Goal: Information Seeking & Learning: Compare options

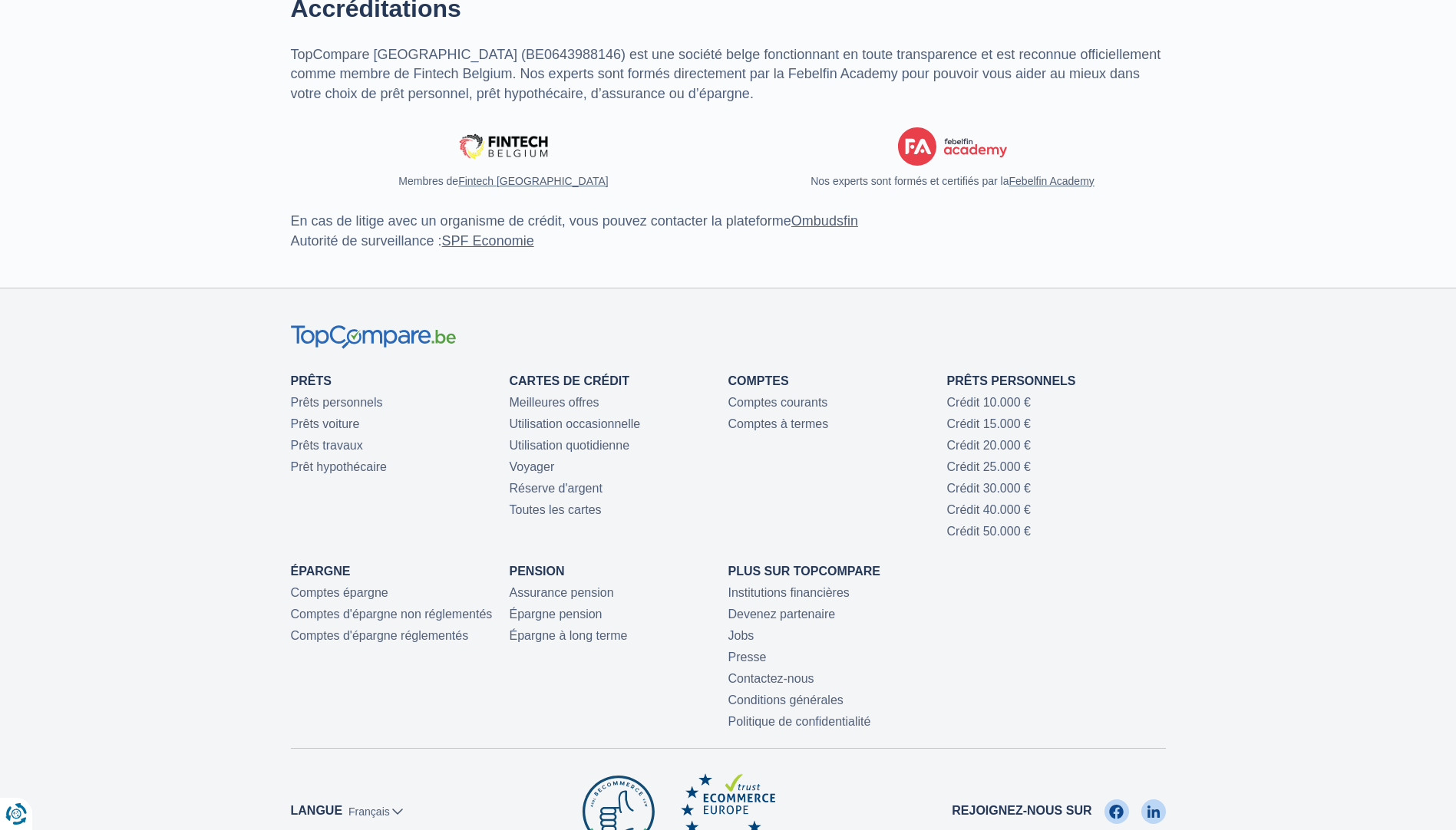
scroll to position [3682, 0]
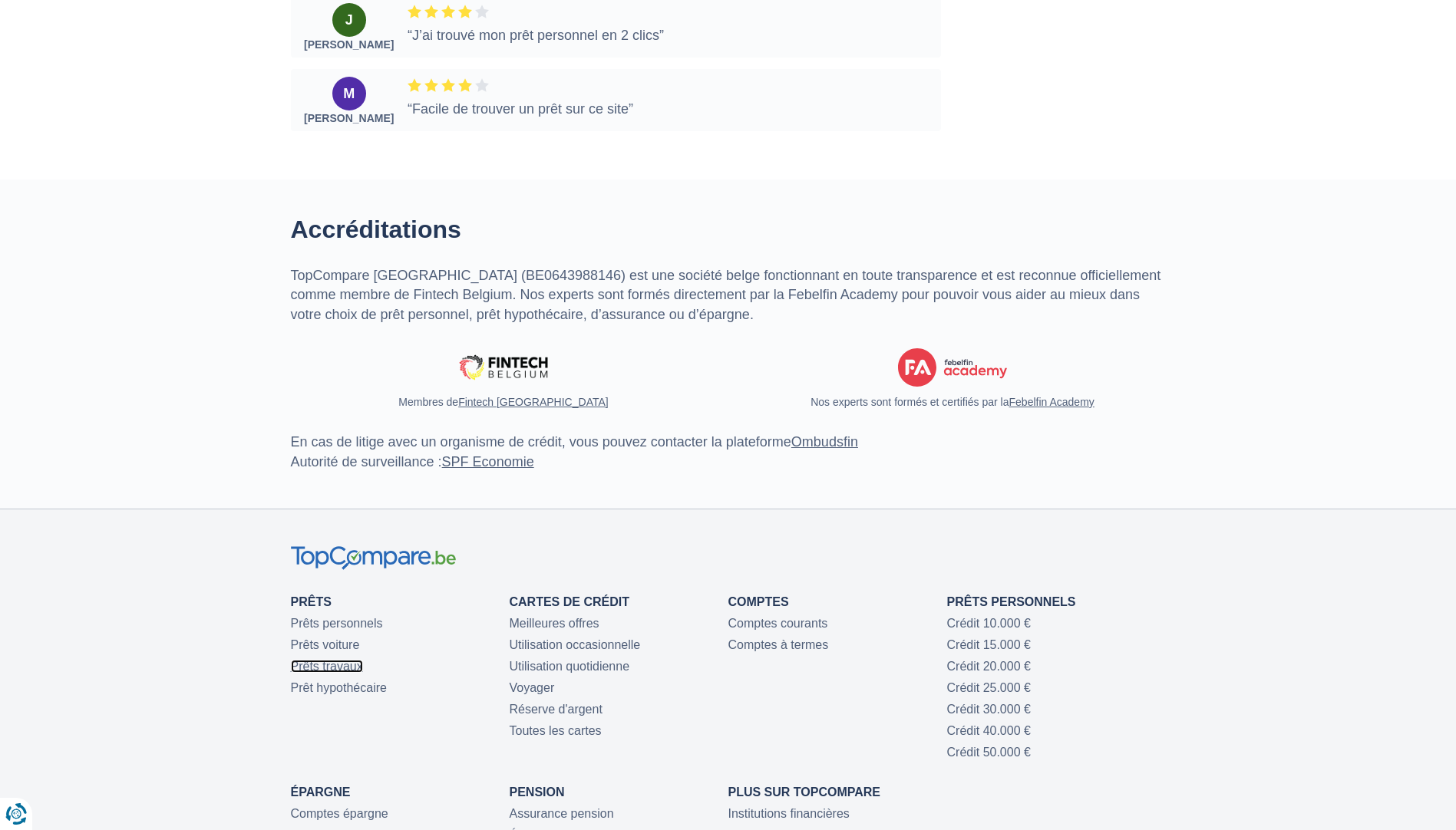
click at [347, 673] on link "Prêts travaux" at bounding box center [327, 666] width 72 height 13
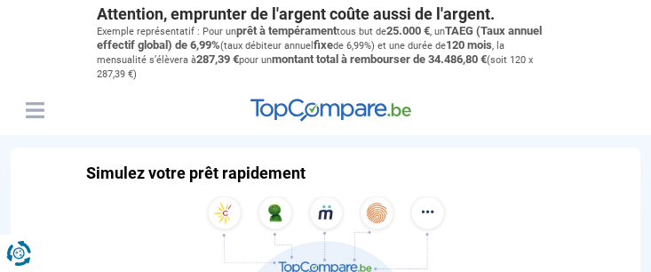
type input "10000"
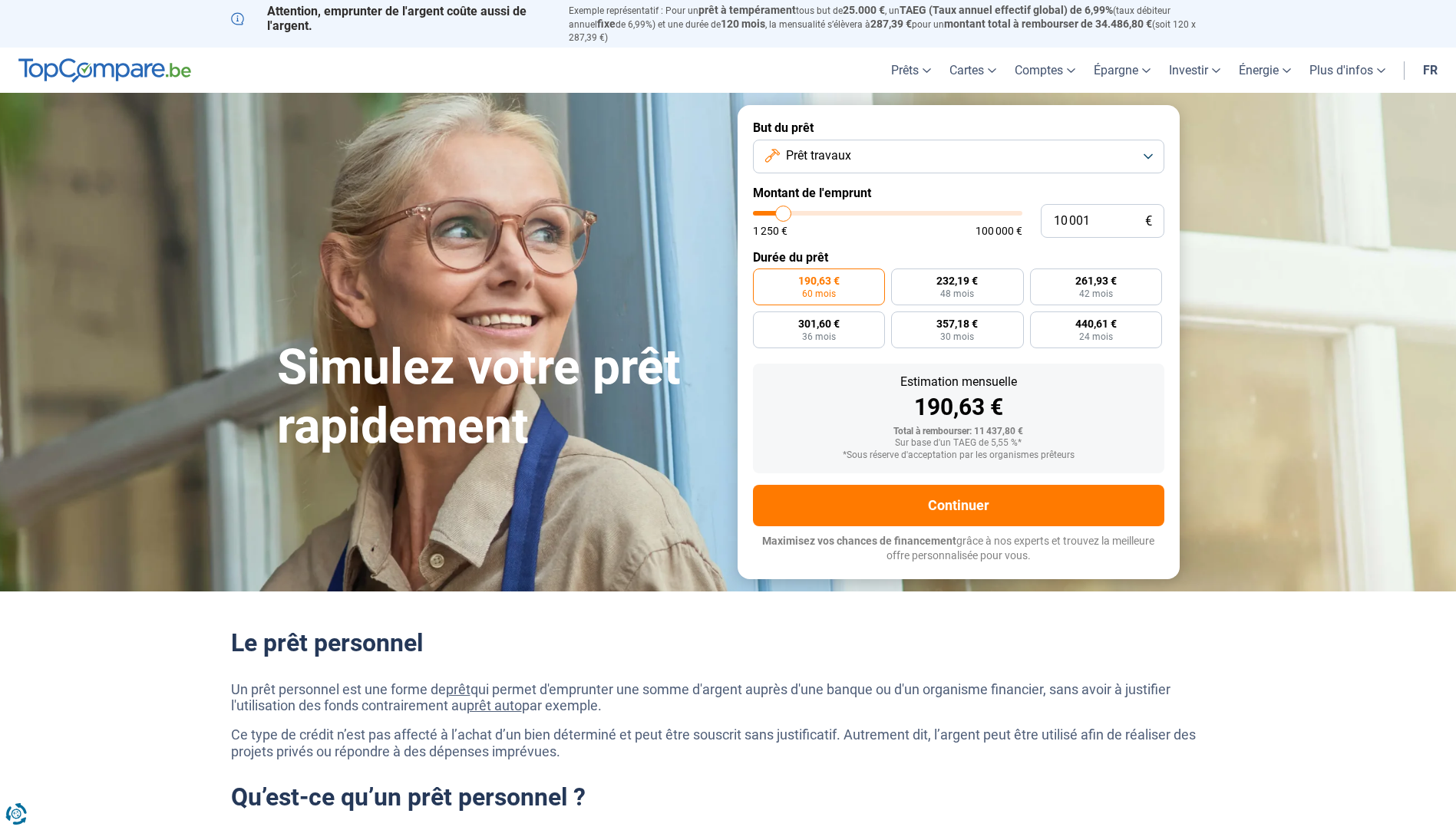
type input "10 500"
type input "10500"
type input "11 000"
type input "11000"
type input "11 250"
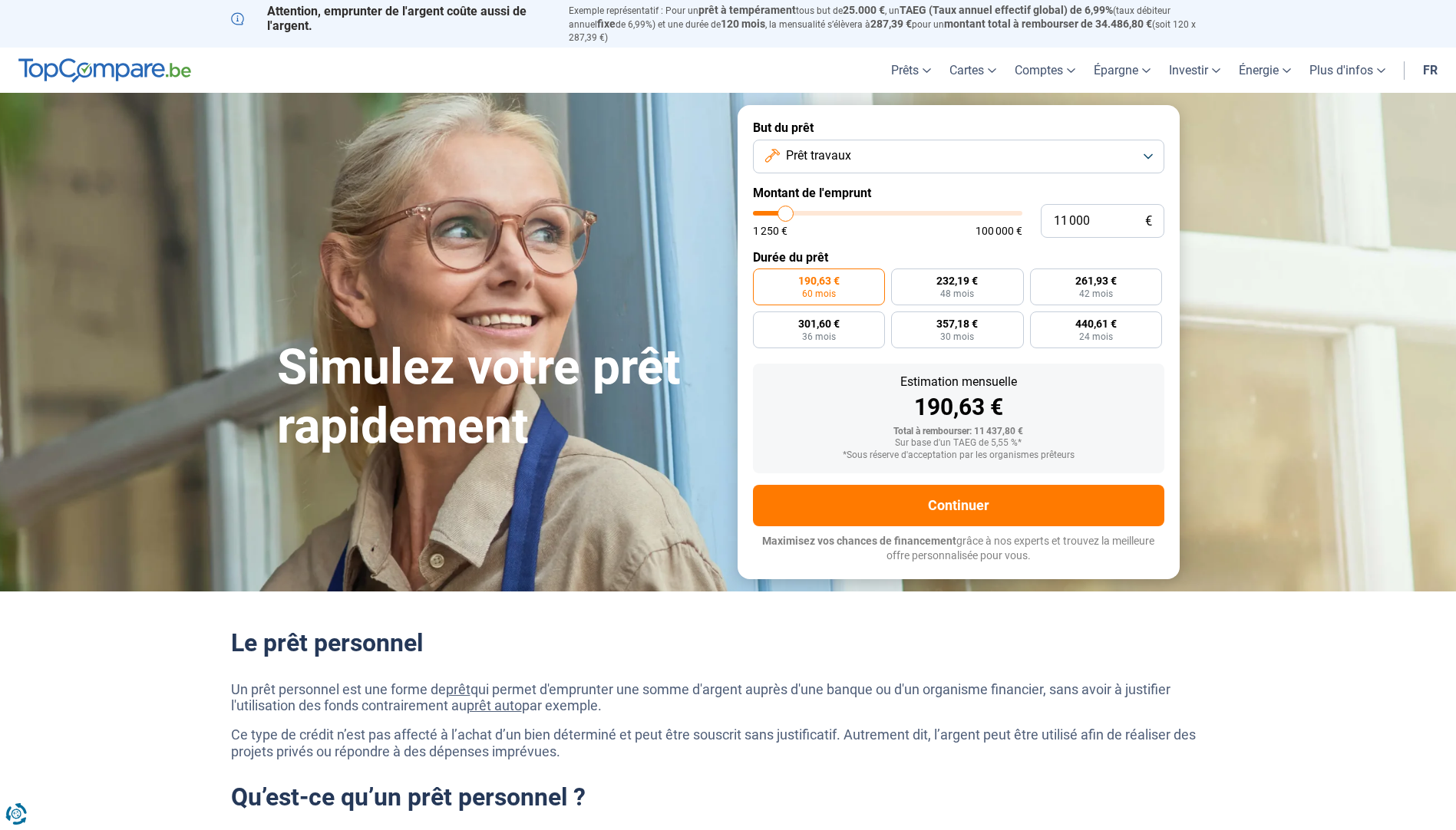
type input "11250"
type input "11 500"
type input "11500"
type input "11 750"
type input "11750"
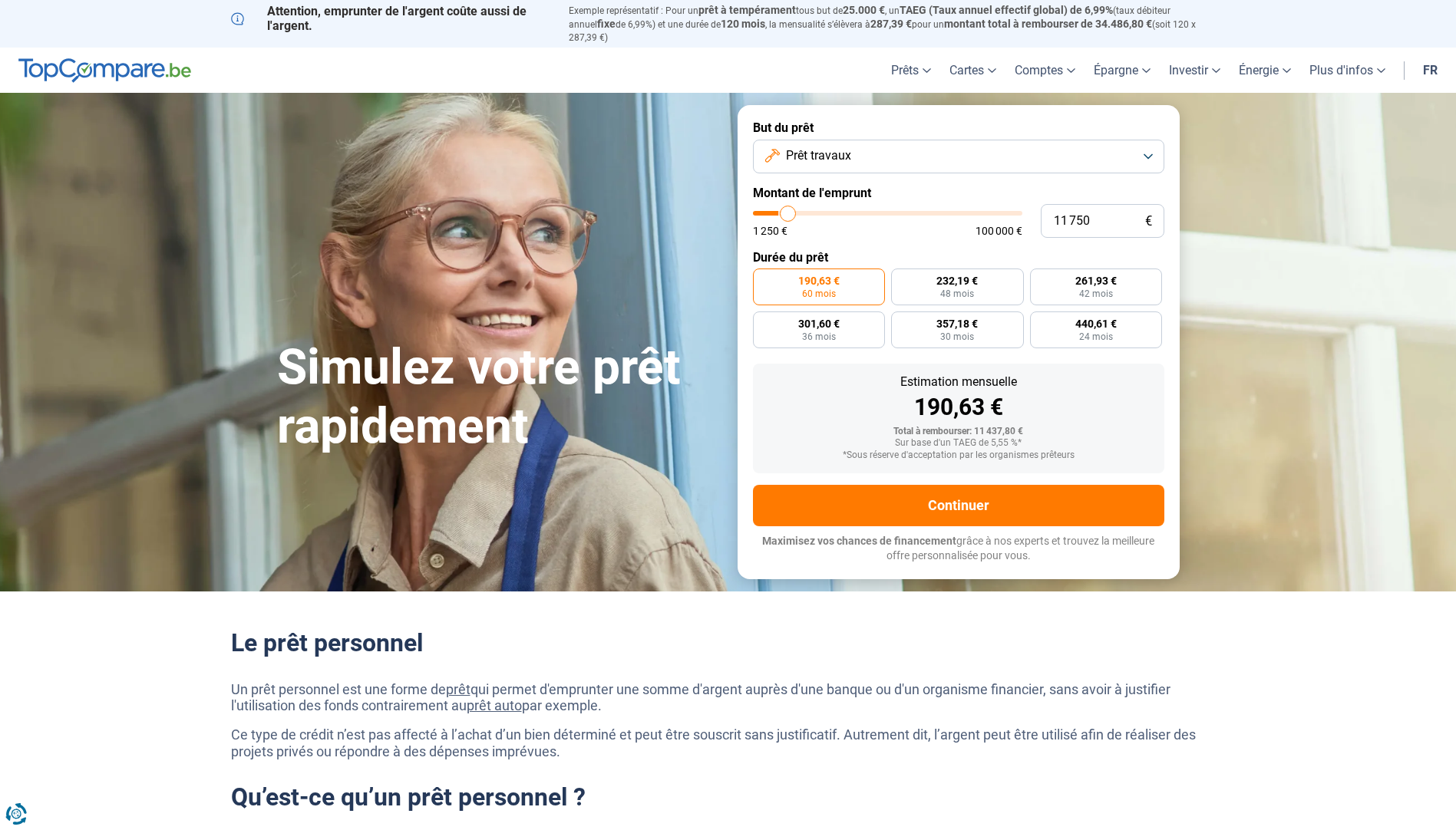
type input "12 000"
type input "12000"
type input "12 500"
type input "12500"
type input "12 750"
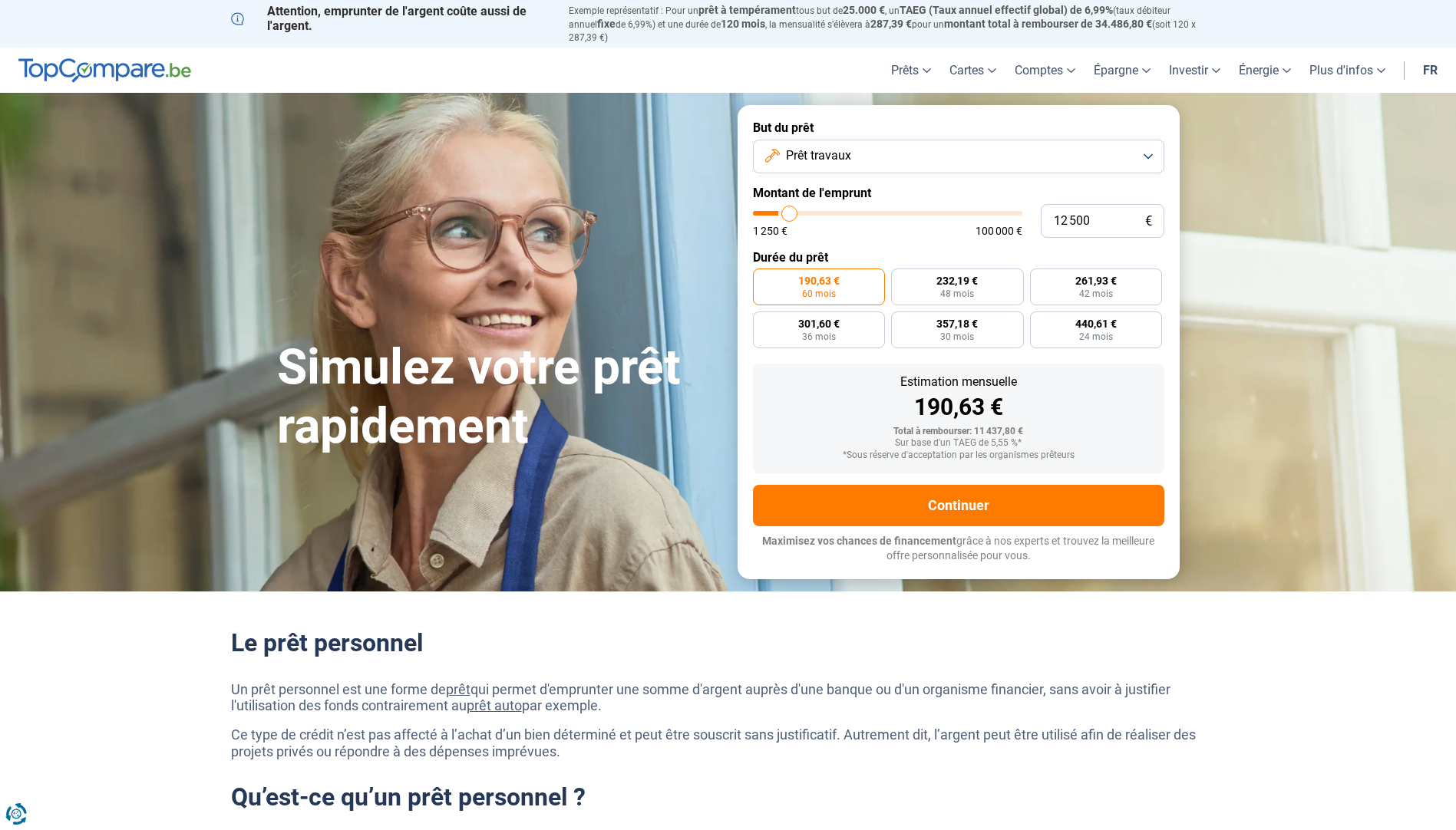
type input "12750"
type input "13 250"
type input "13250"
type input "14 000"
type input "14000"
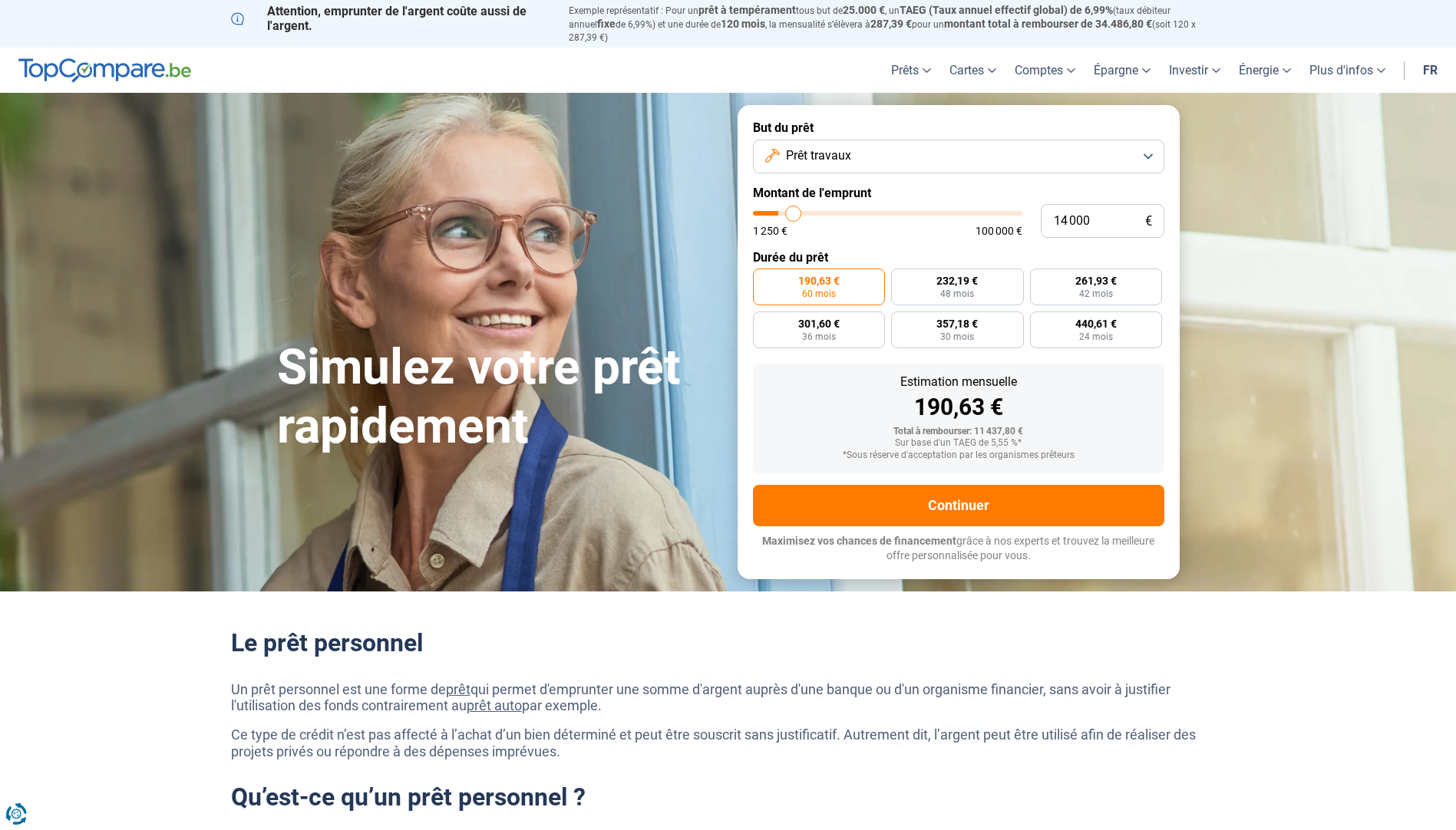
type input "14 250"
type input "14250"
type input "14 500"
type input "14500"
type input "14 750"
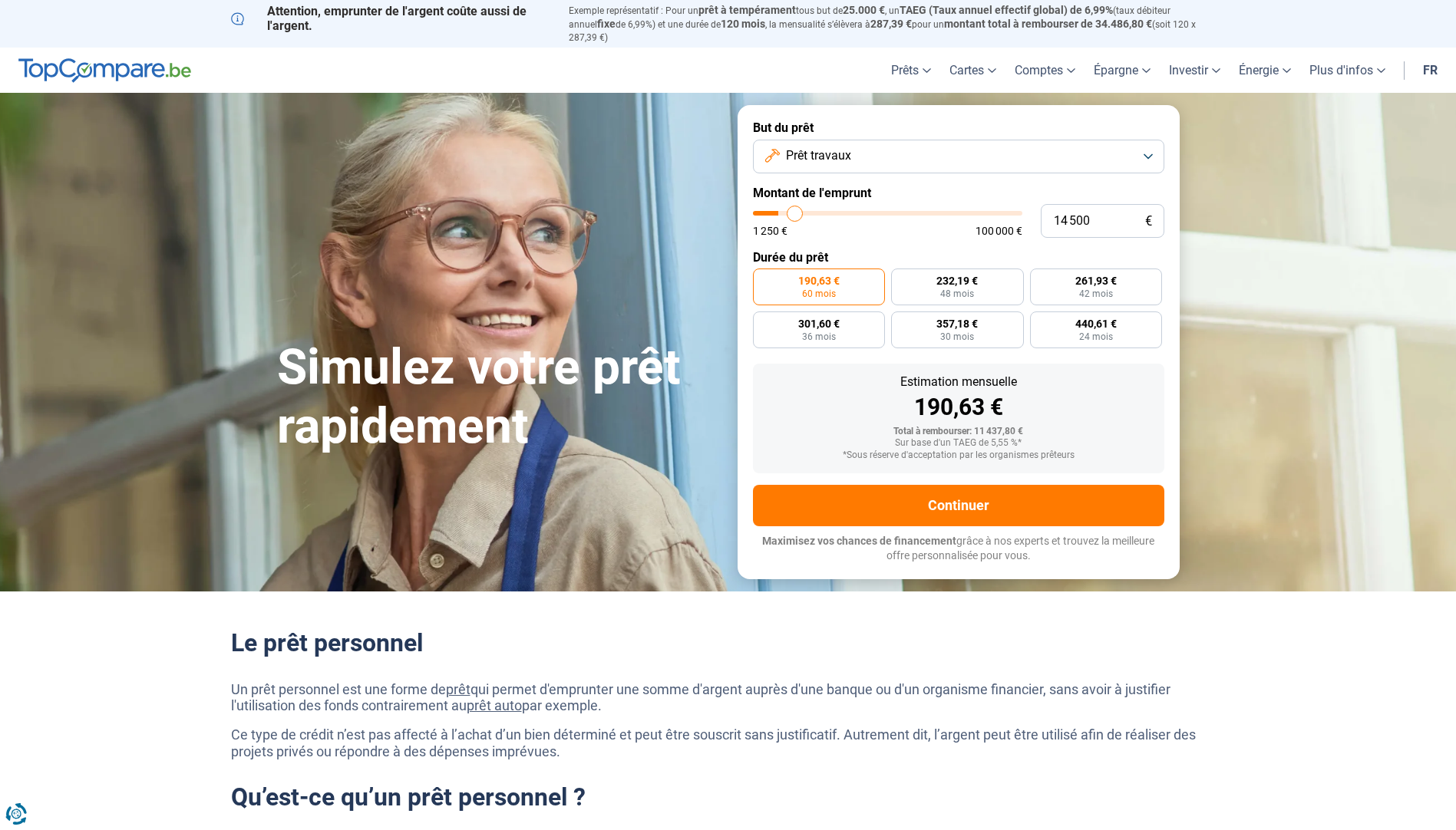
type input "14750"
type input "15 000"
type input "15000"
type input "15 500"
type input "15500"
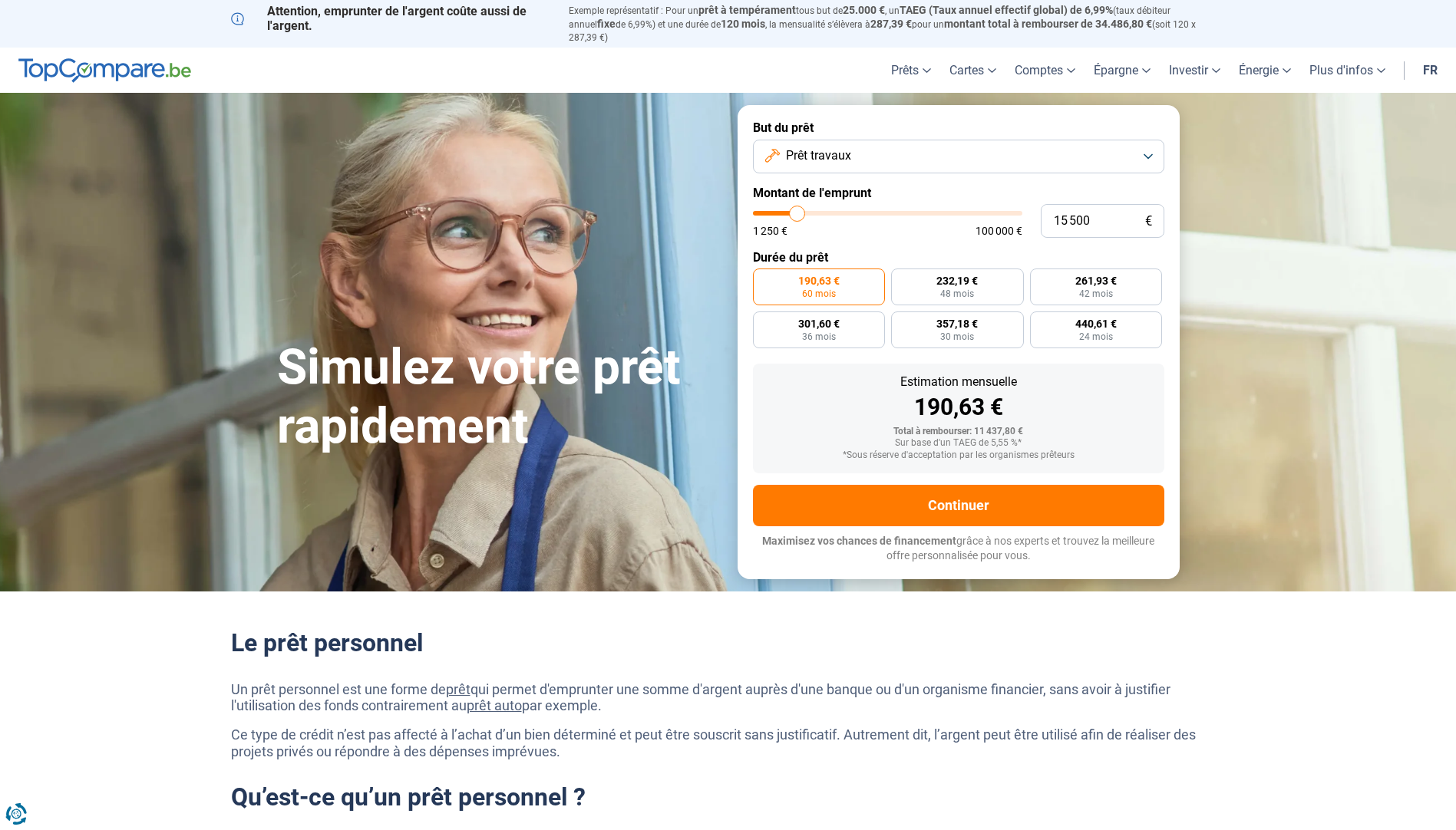
type input "16 000"
type input "16000"
type input "16 250"
type input "16250"
type input "16 500"
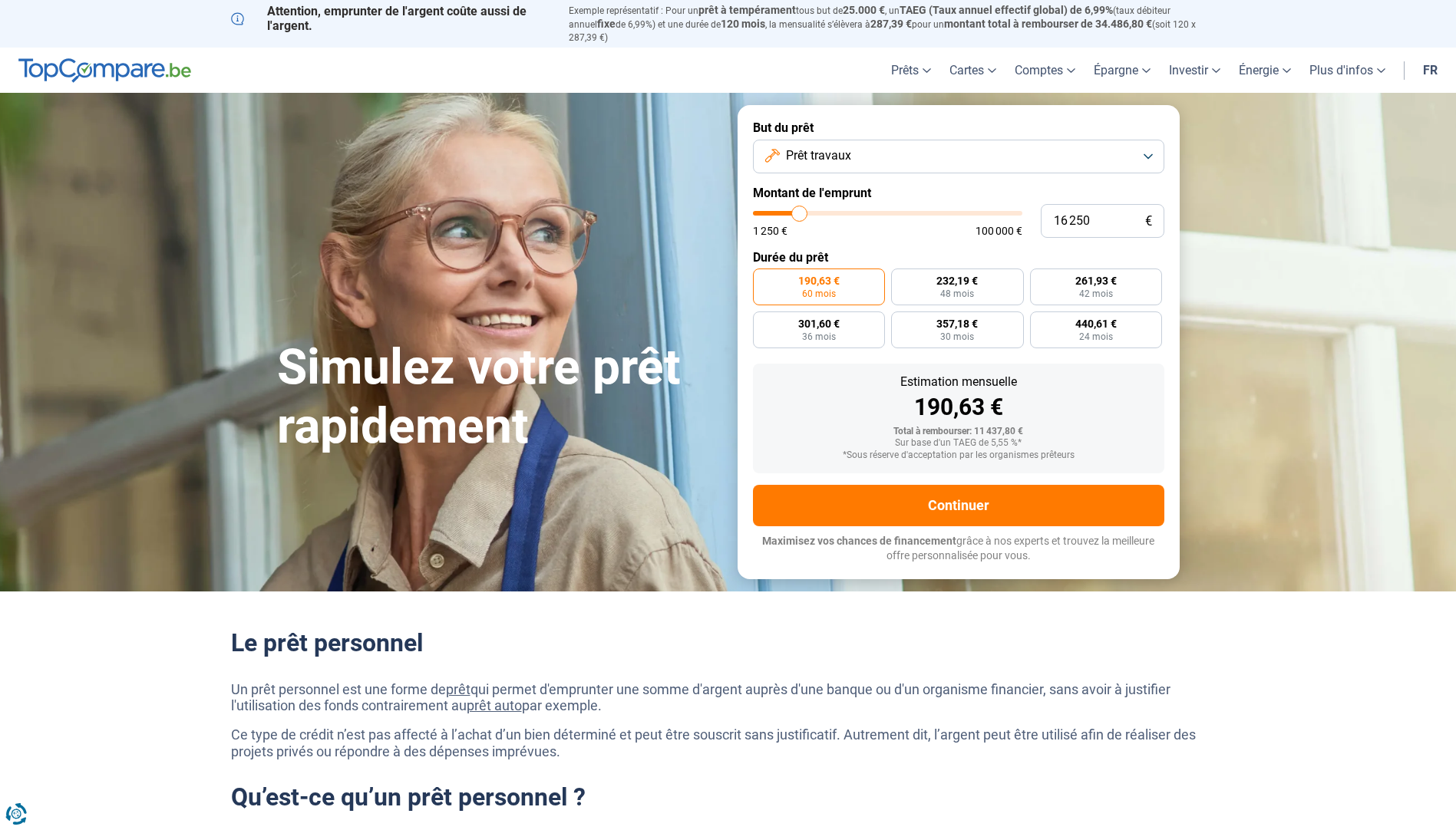
type input "16500"
type input "17 000"
type input "17000"
type input "17 250"
type input "17250"
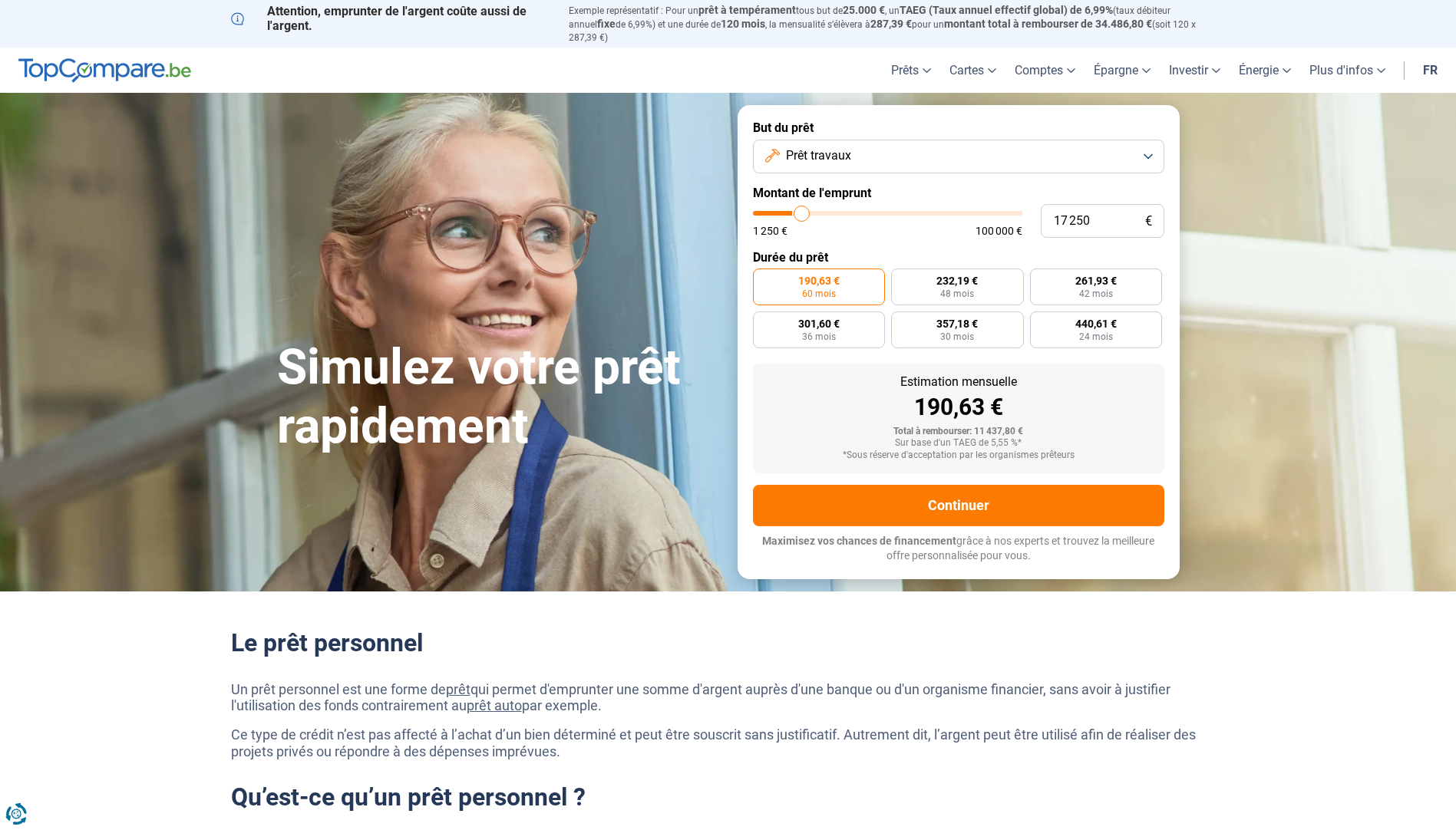
type input "17 750"
type input "17750"
type input "18 000"
type input "18000"
type input "18 500"
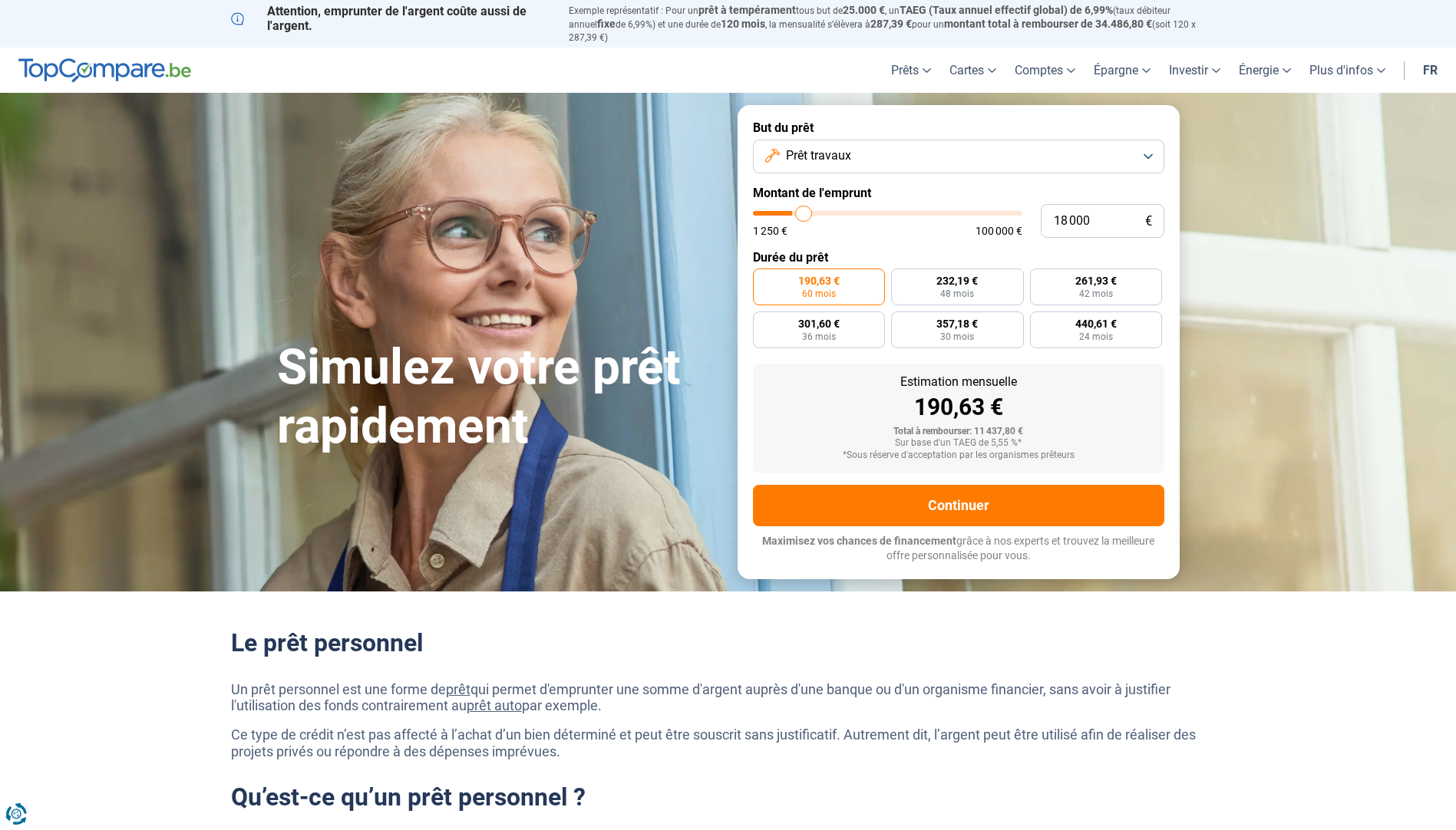
type input "18500"
type input "18 750"
type input "18750"
type input "19 250"
type input "19250"
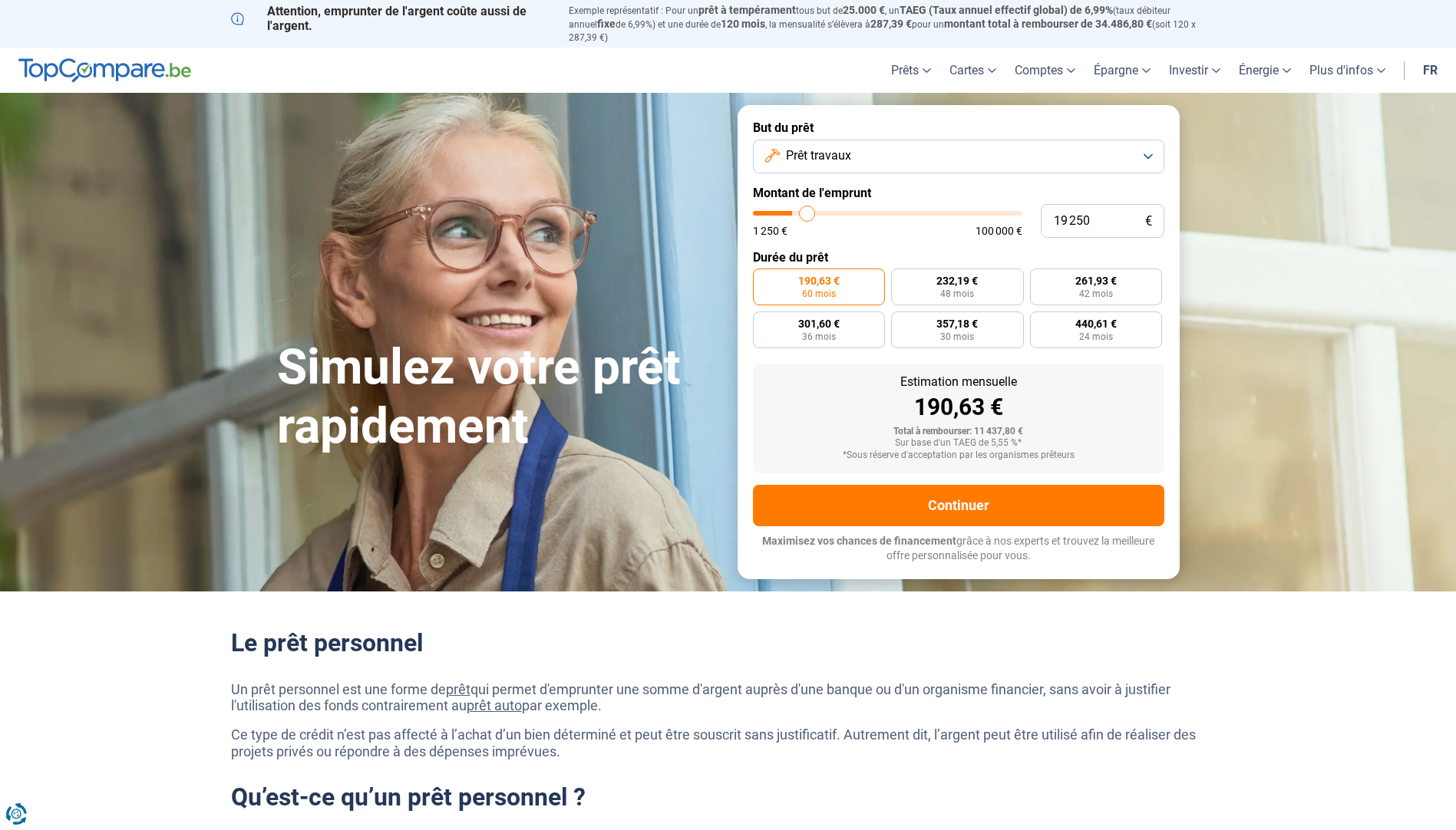
type input "20 000"
type input "20000"
type input "20 250"
type input "20250"
type input "20 750"
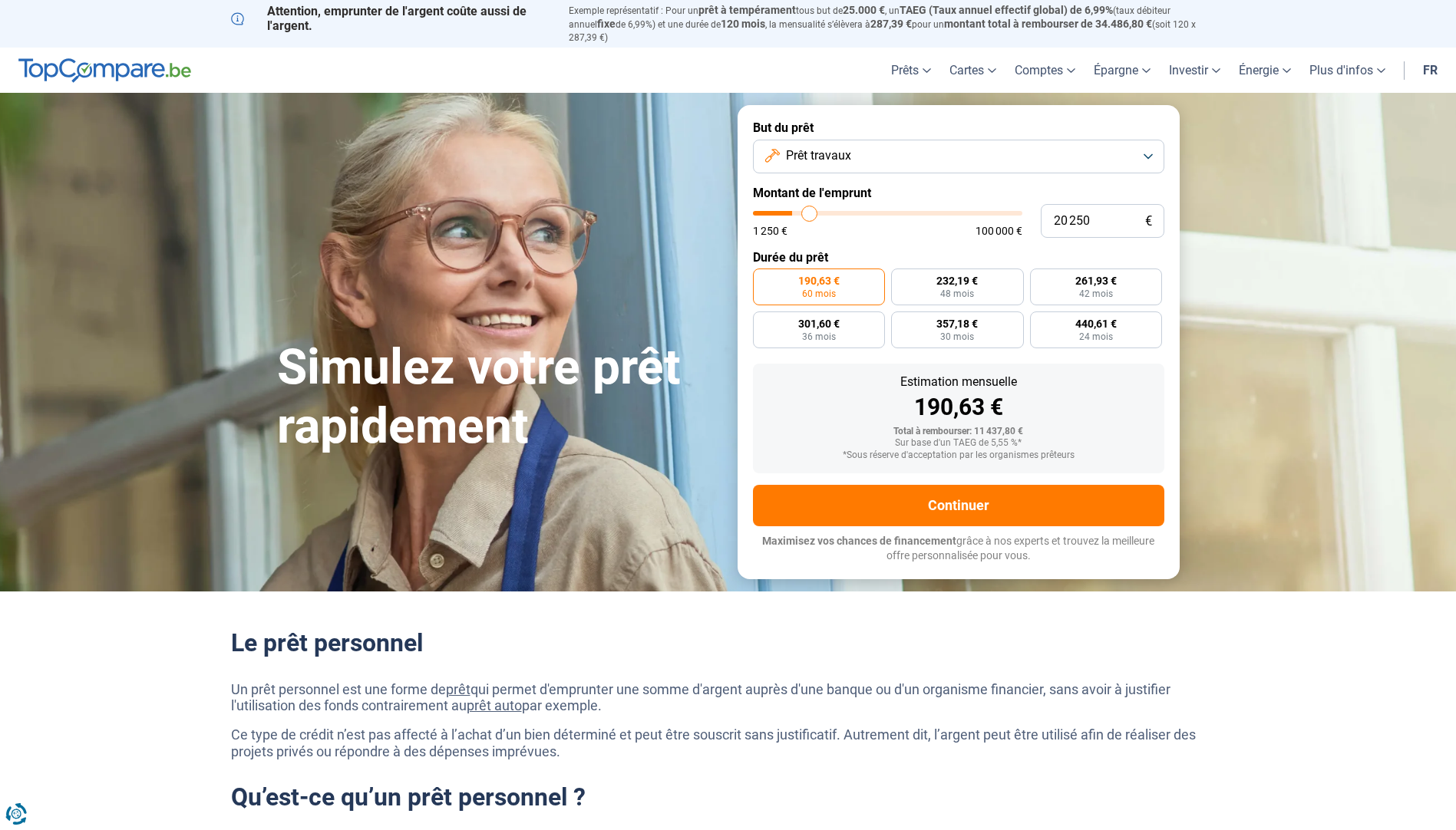
type input "20750"
type input "21 500"
type input "21500"
type input "22 250"
type input "22250"
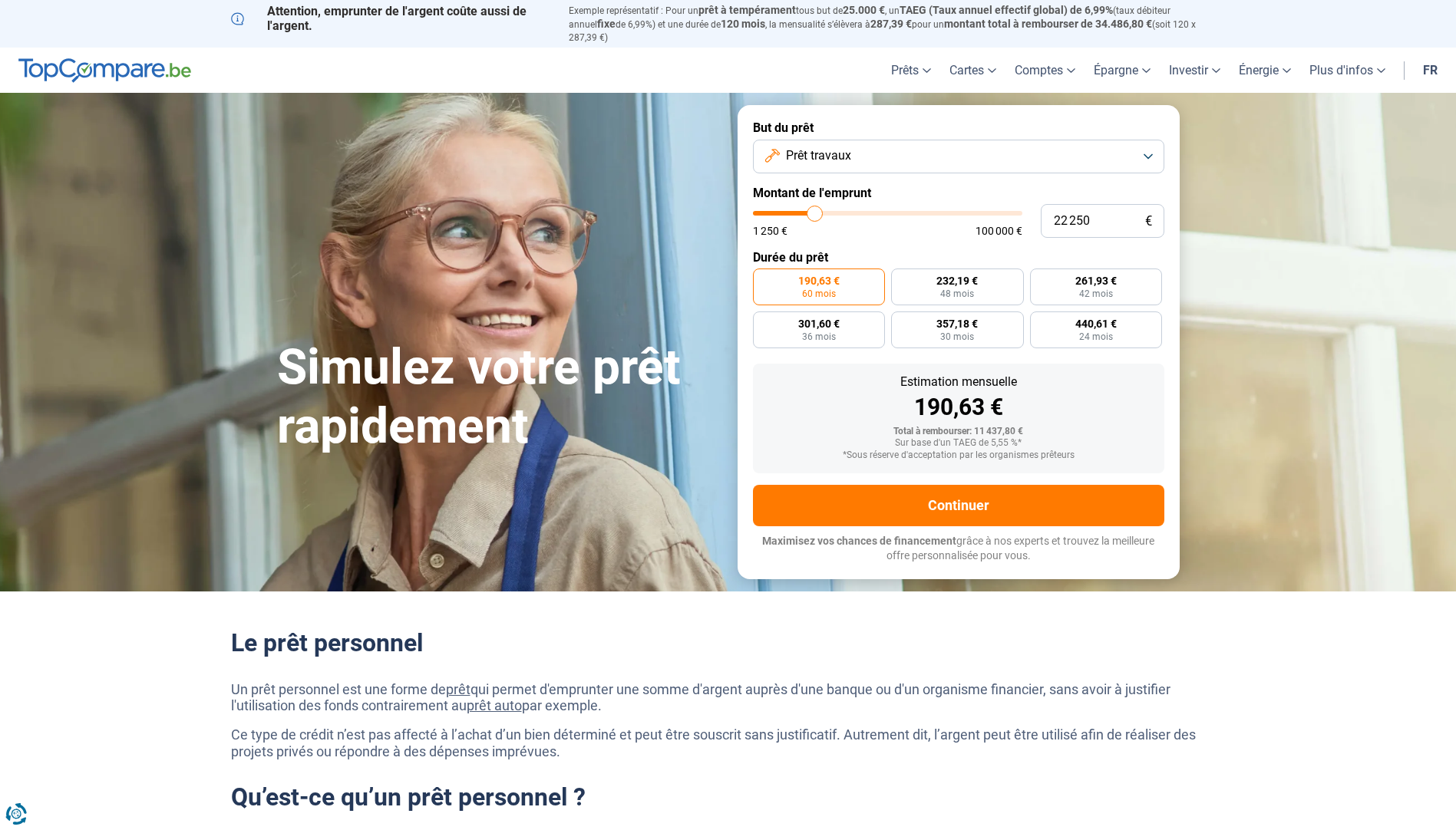
type input "23 000"
type input "23000"
type input "23 250"
type input "23250"
type input "23 500"
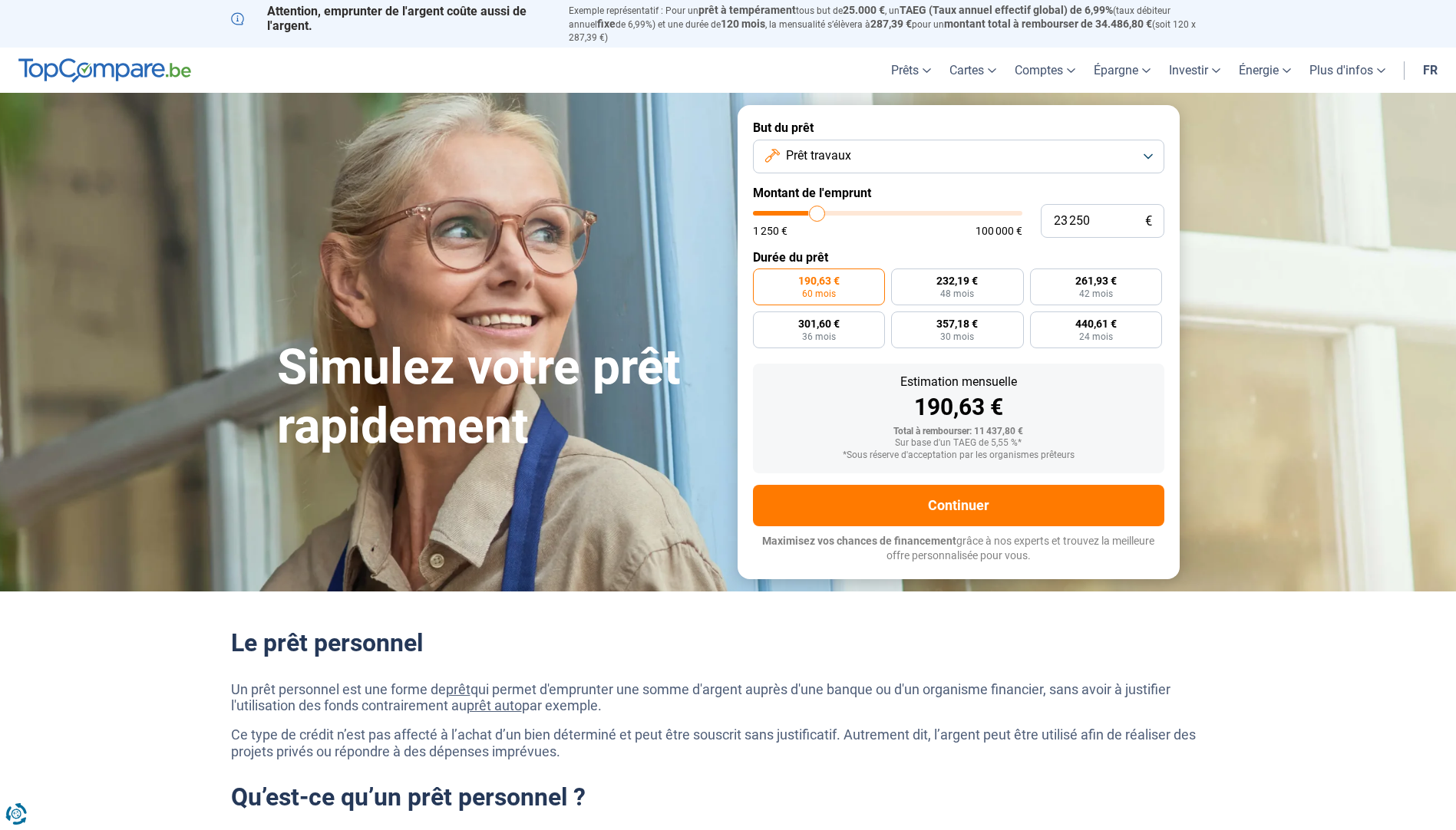
type input "23500"
type input "23 750"
drag, startPoint x: 785, startPoint y: 206, endPoint x: 819, endPoint y: 210, distance: 34.2
type input "23750"
click at [819, 211] on input "range" at bounding box center [887, 212] width 270 height 4
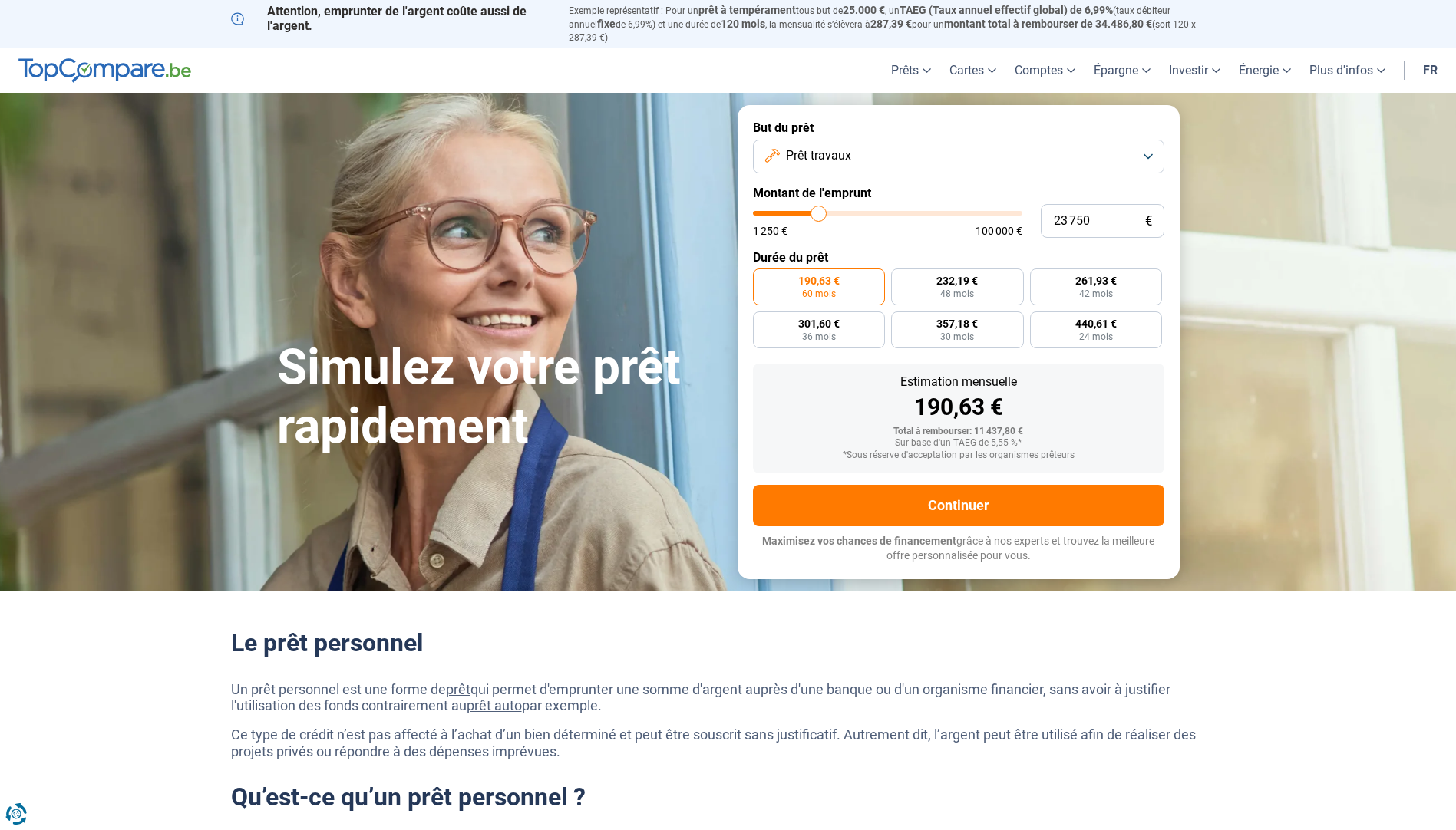
radio input "false"
type input "22 250"
type input "22250"
type input "21 500"
type input "21500"
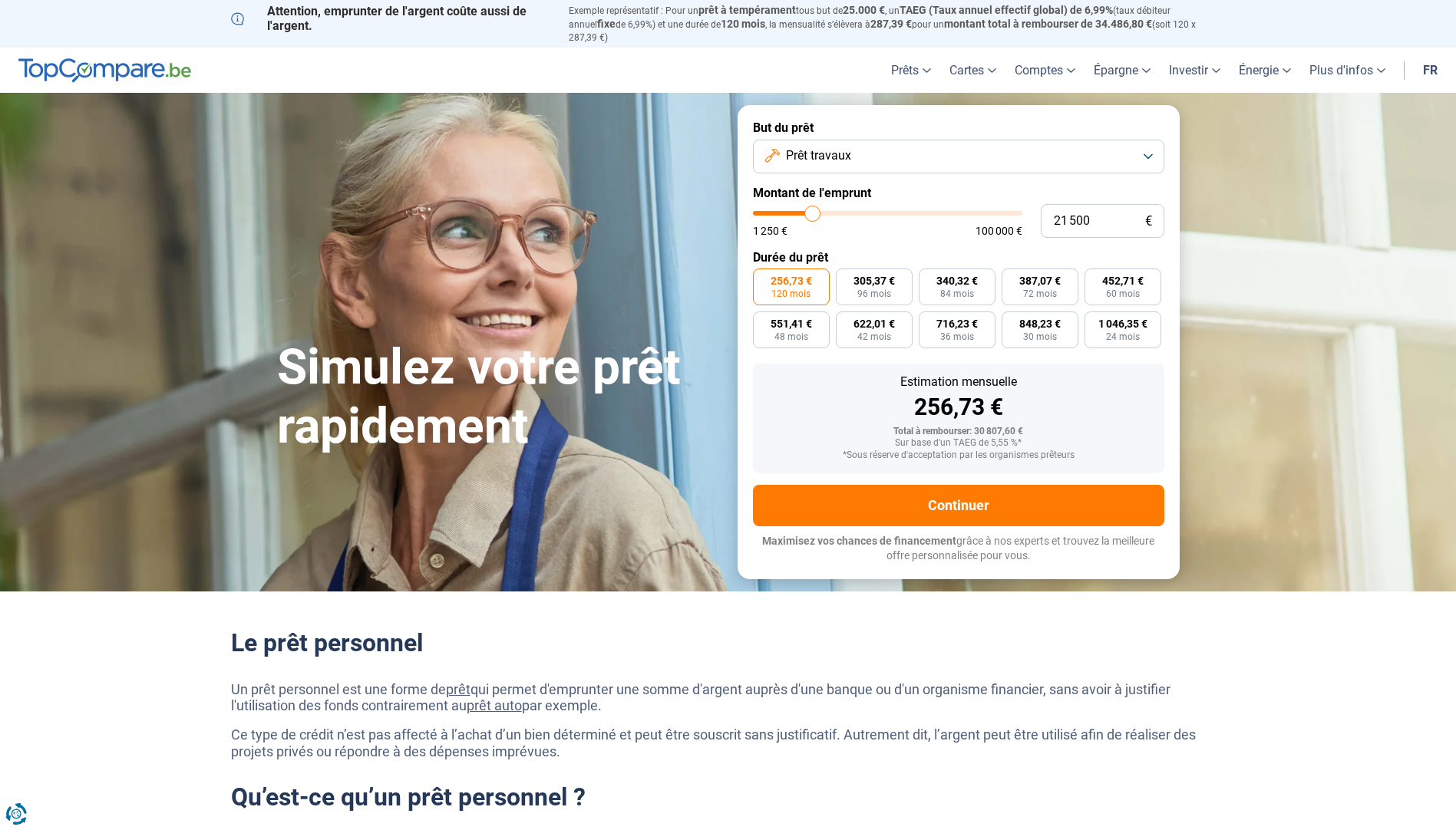
type input "20 750"
type input "20750"
type input "20 500"
type input "20500"
type input "20 250"
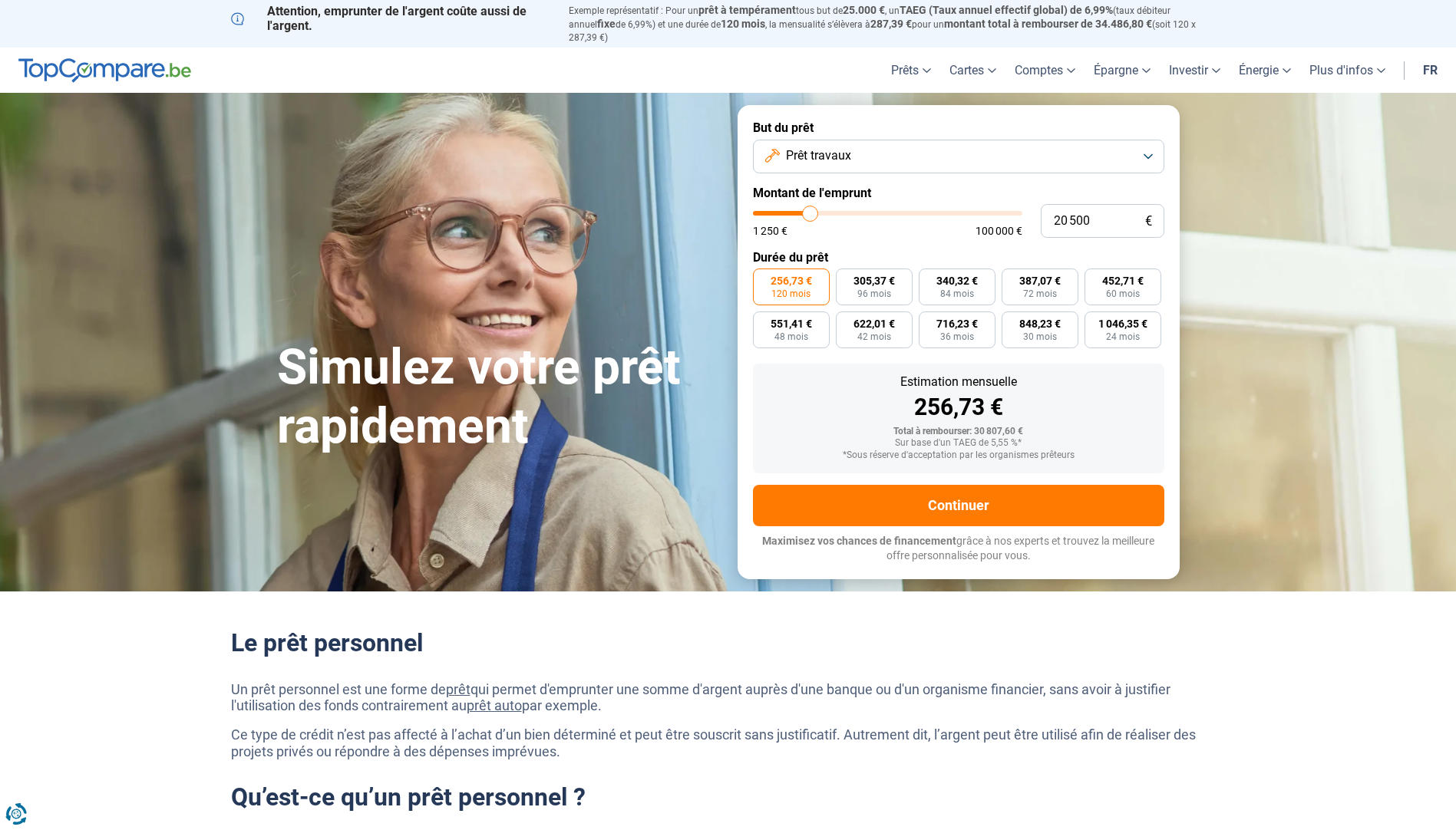
type input "20250"
type input "20 000"
type input "20000"
type input "19 750"
type input "19750"
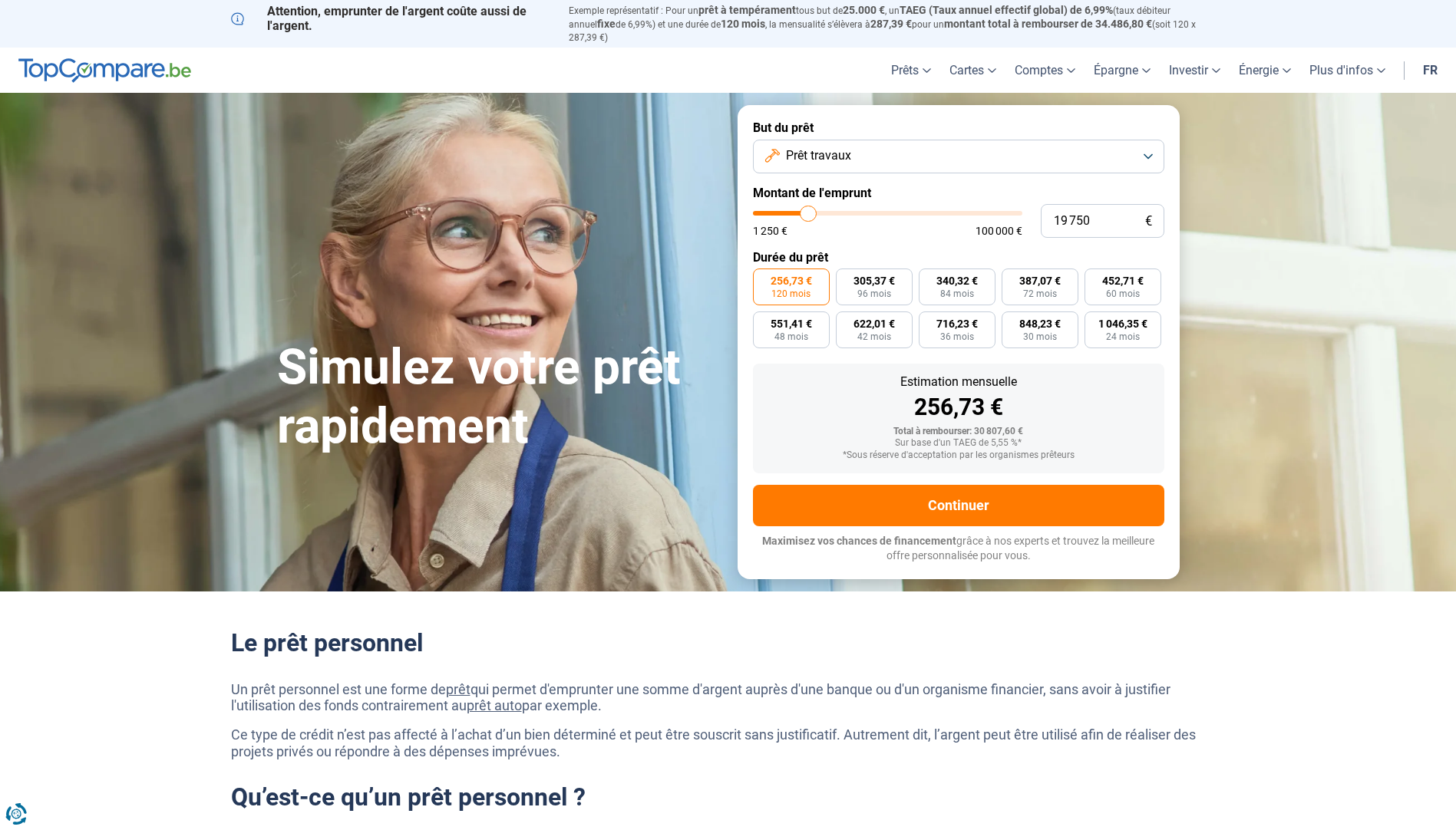
type input "19 250"
type input "19250"
type input "19 000"
type input "19000"
type input "18 750"
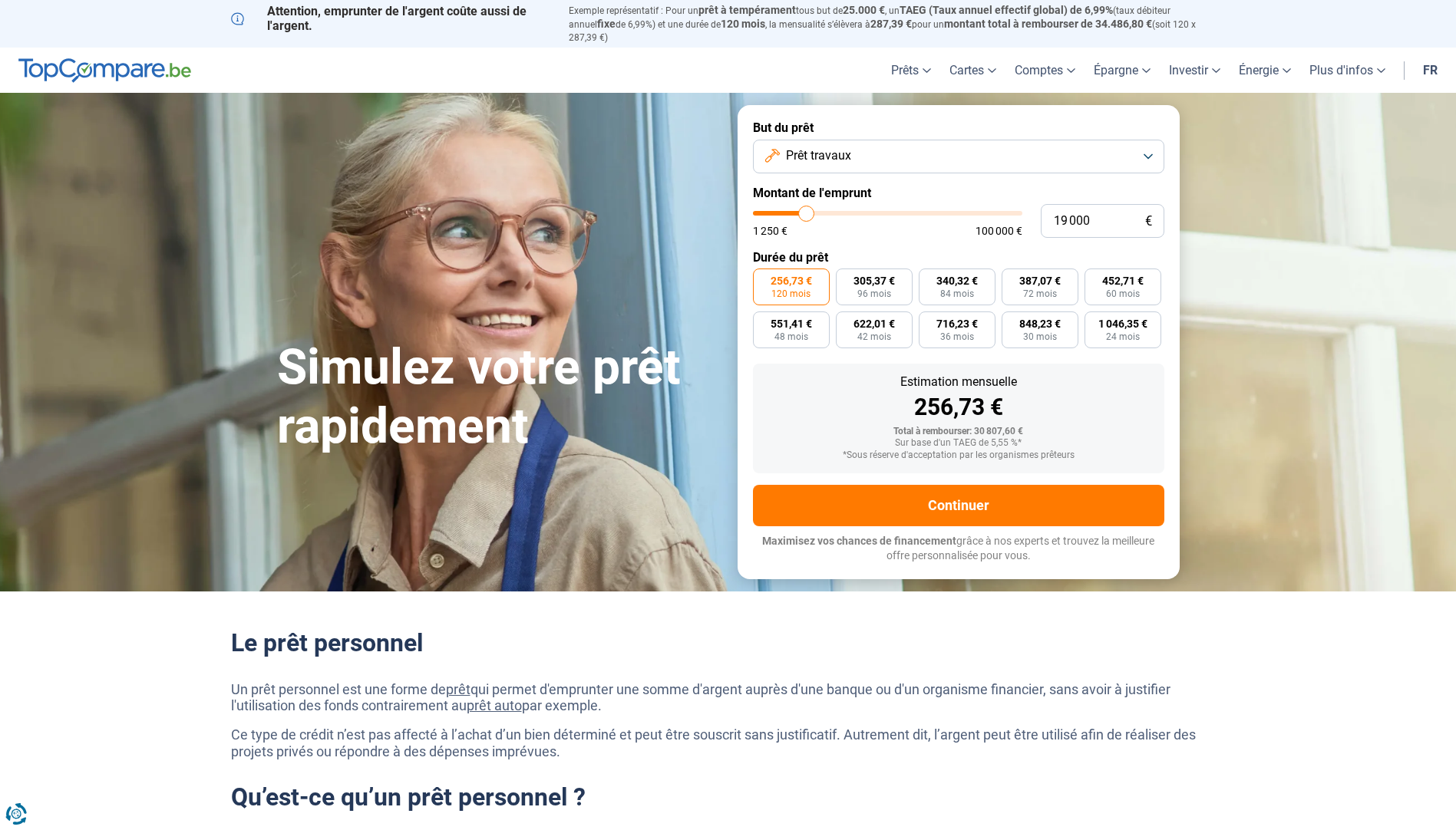
type input "18750"
type input "18 500"
type input "18500"
type input "18 000"
type input "18000"
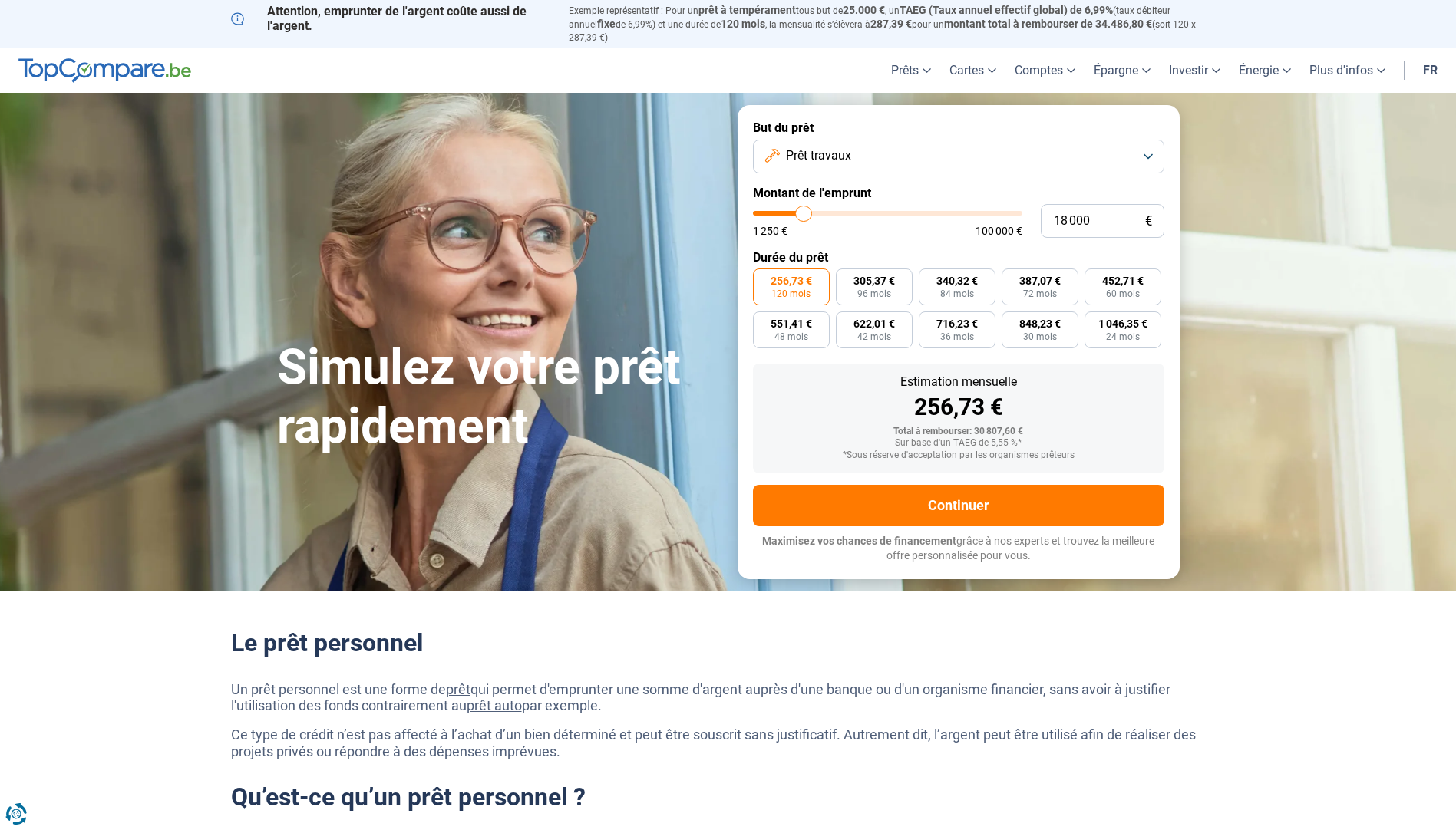
type input "17 750"
type input "17750"
type input "17 250"
type input "17250"
type input "17 000"
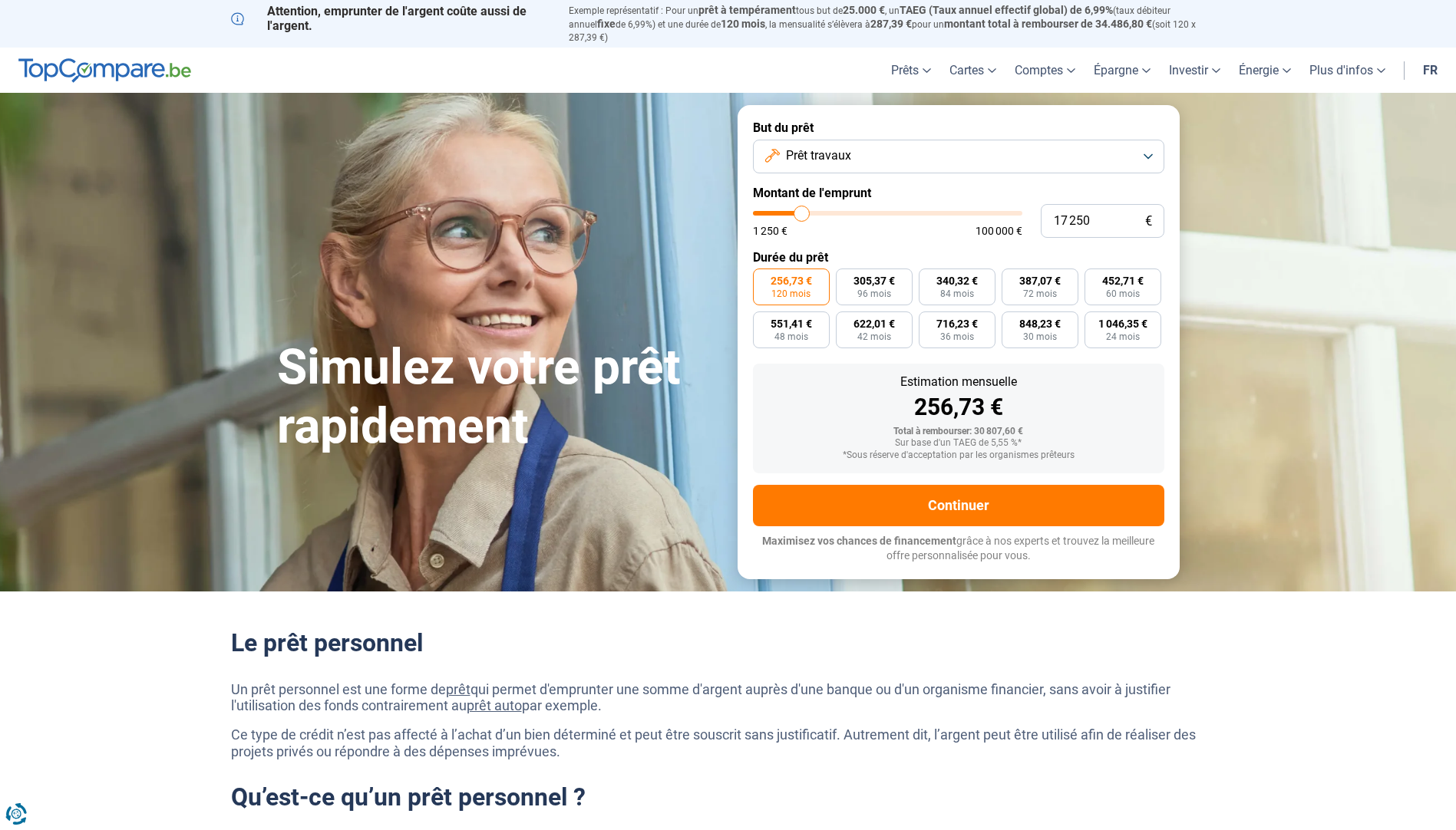
type input "17000"
type input "16 500"
type input "16500"
type input "16 250"
type input "16250"
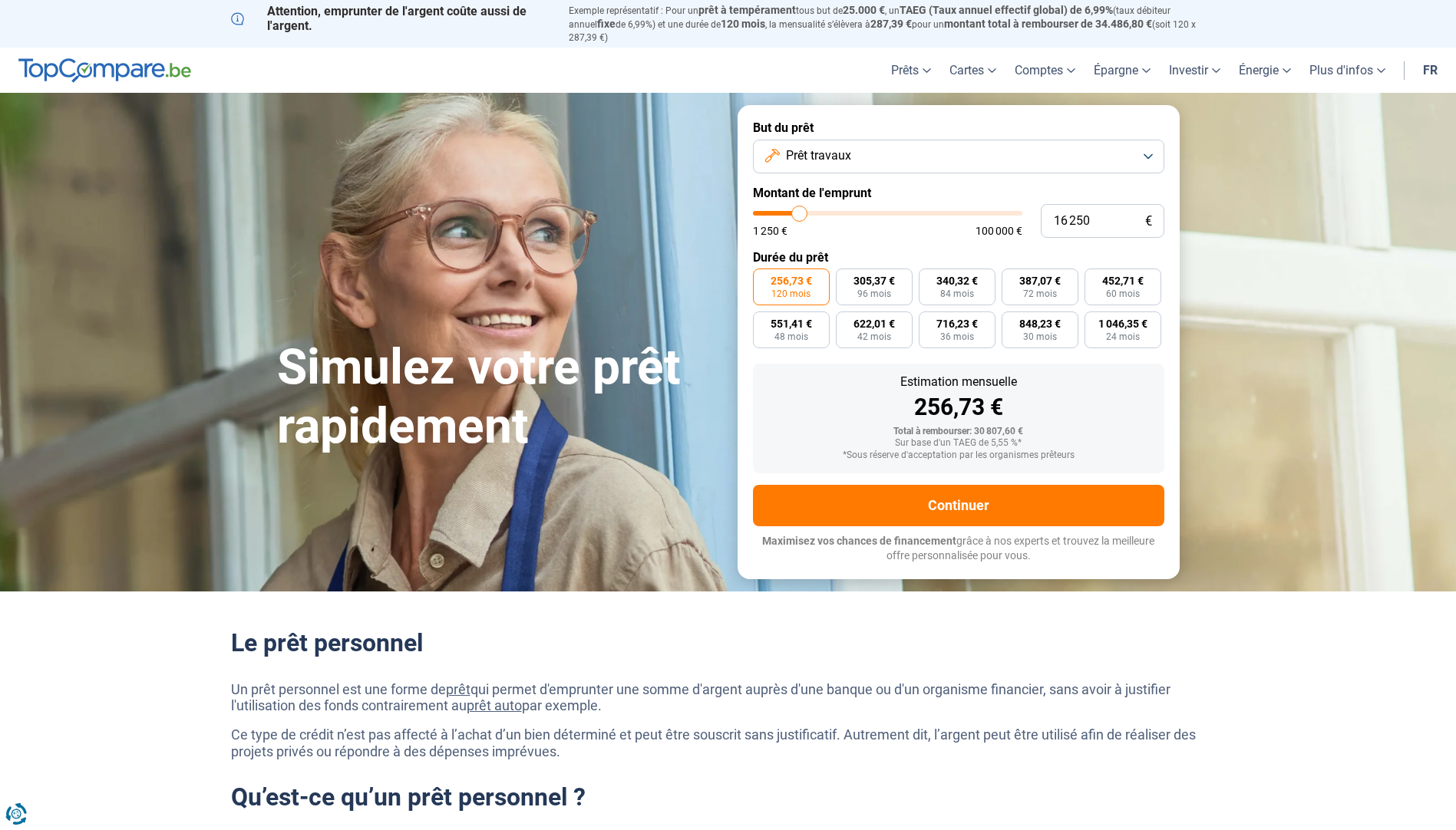
type input "16 000"
type input "16000"
type input "15 750"
type input "15750"
type input "15 500"
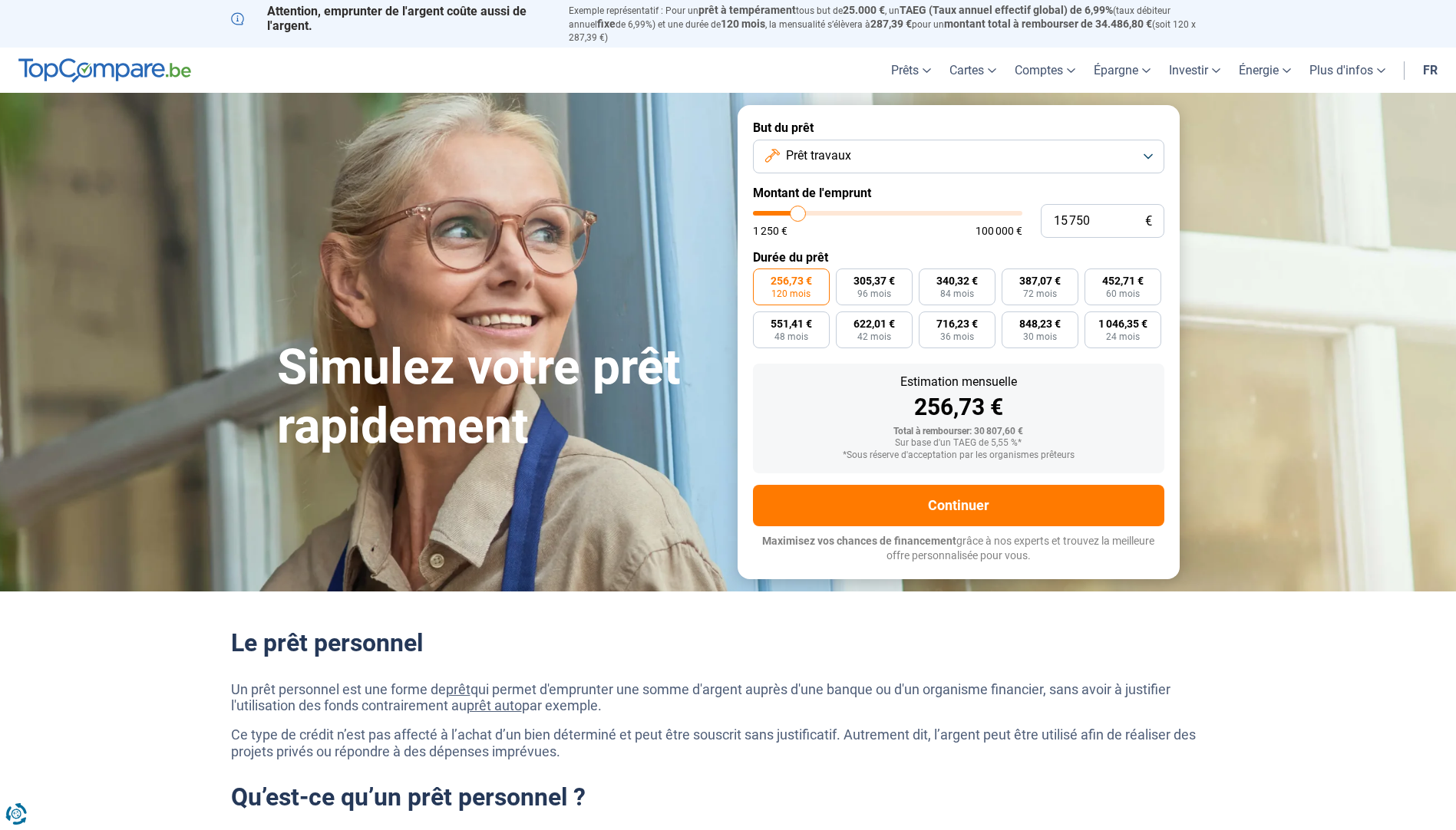
type input "15500"
type input "15 000"
type input "15000"
type input "14 750"
type input "14750"
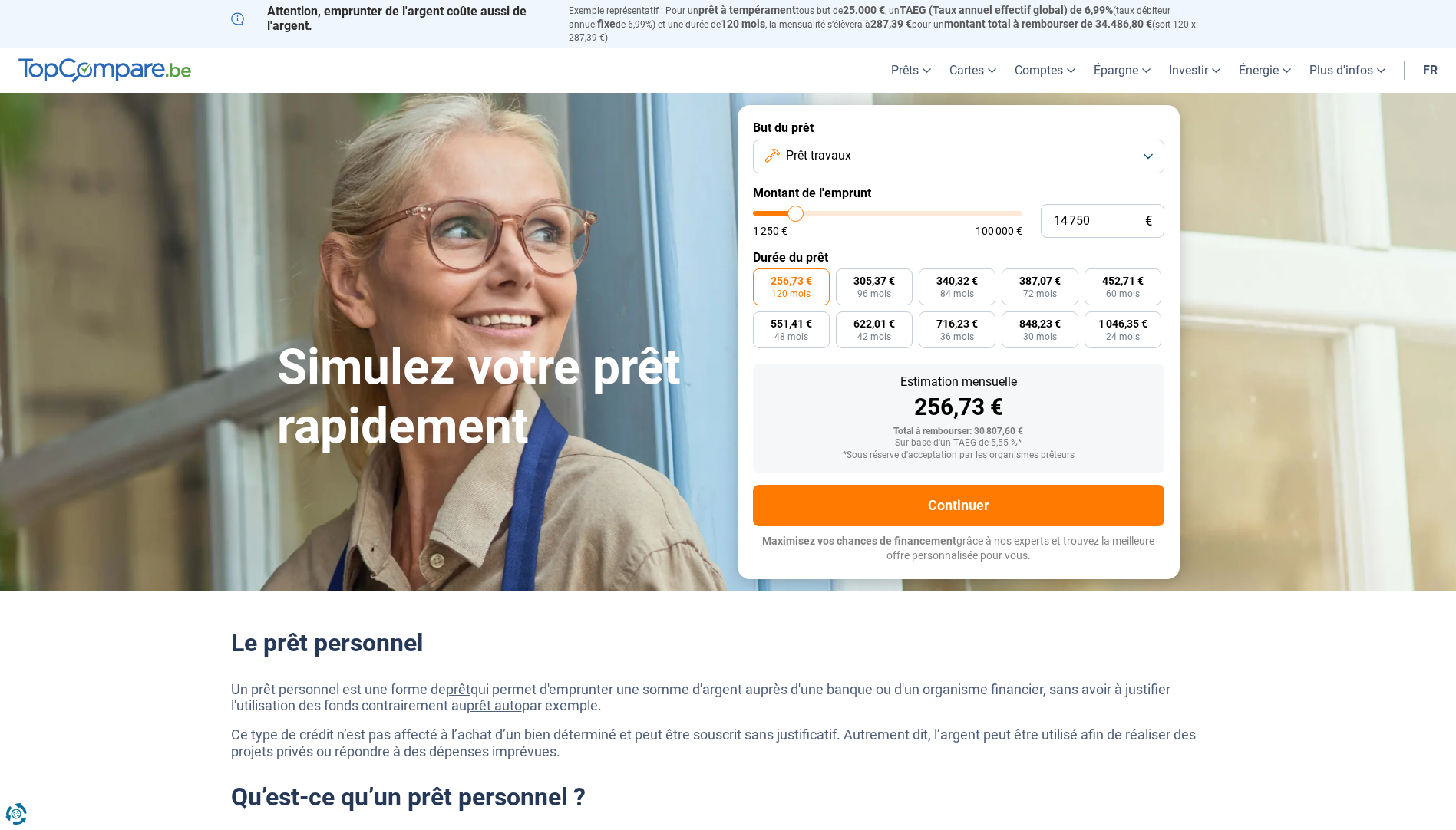
type input "14 500"
type input "14500"
type input "14 250"
type input "14250"
type input "14 000"
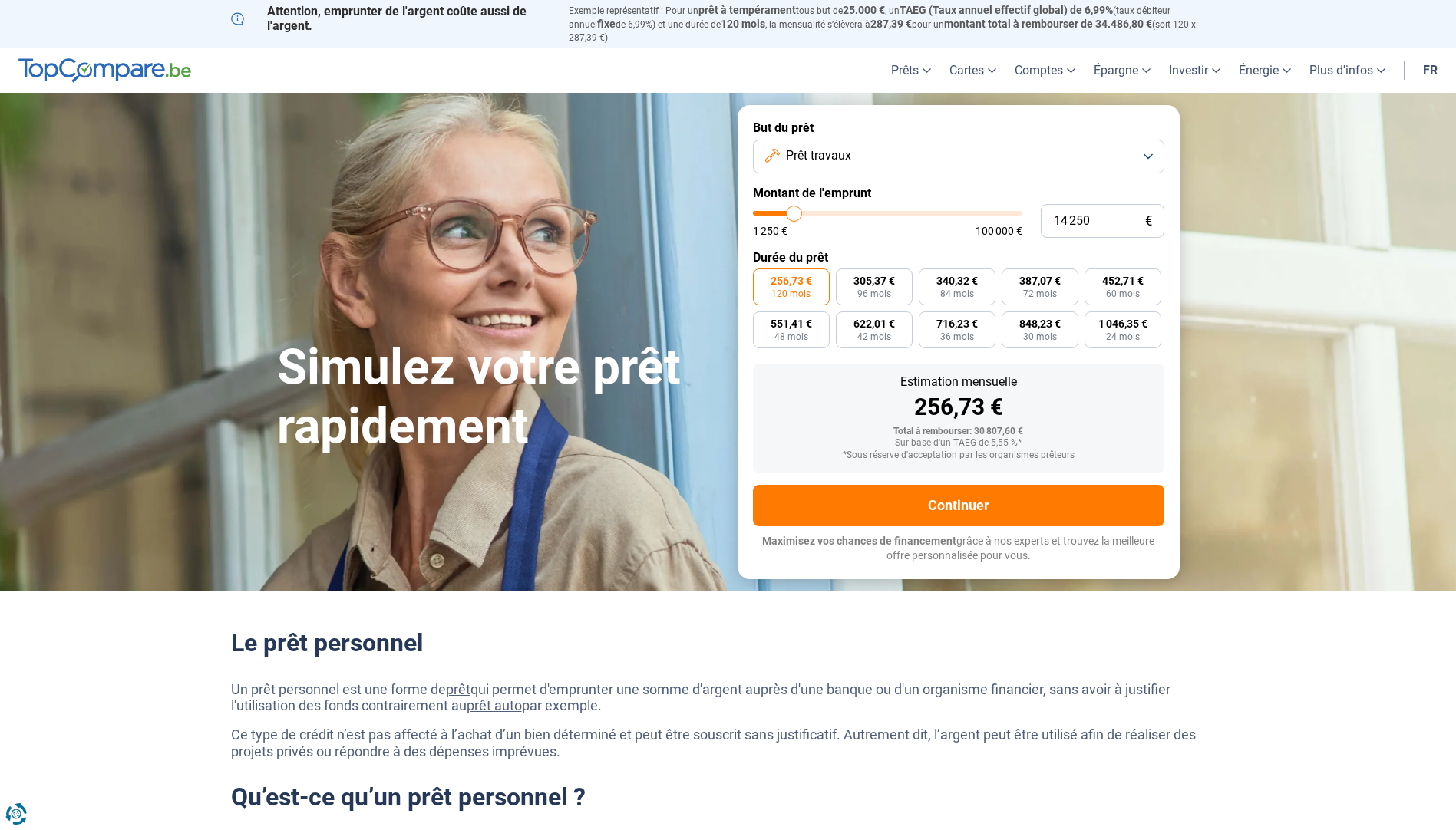
type input "14000"
type input "13 500"
type input "13500"
type input "13 250"
type input "13250"
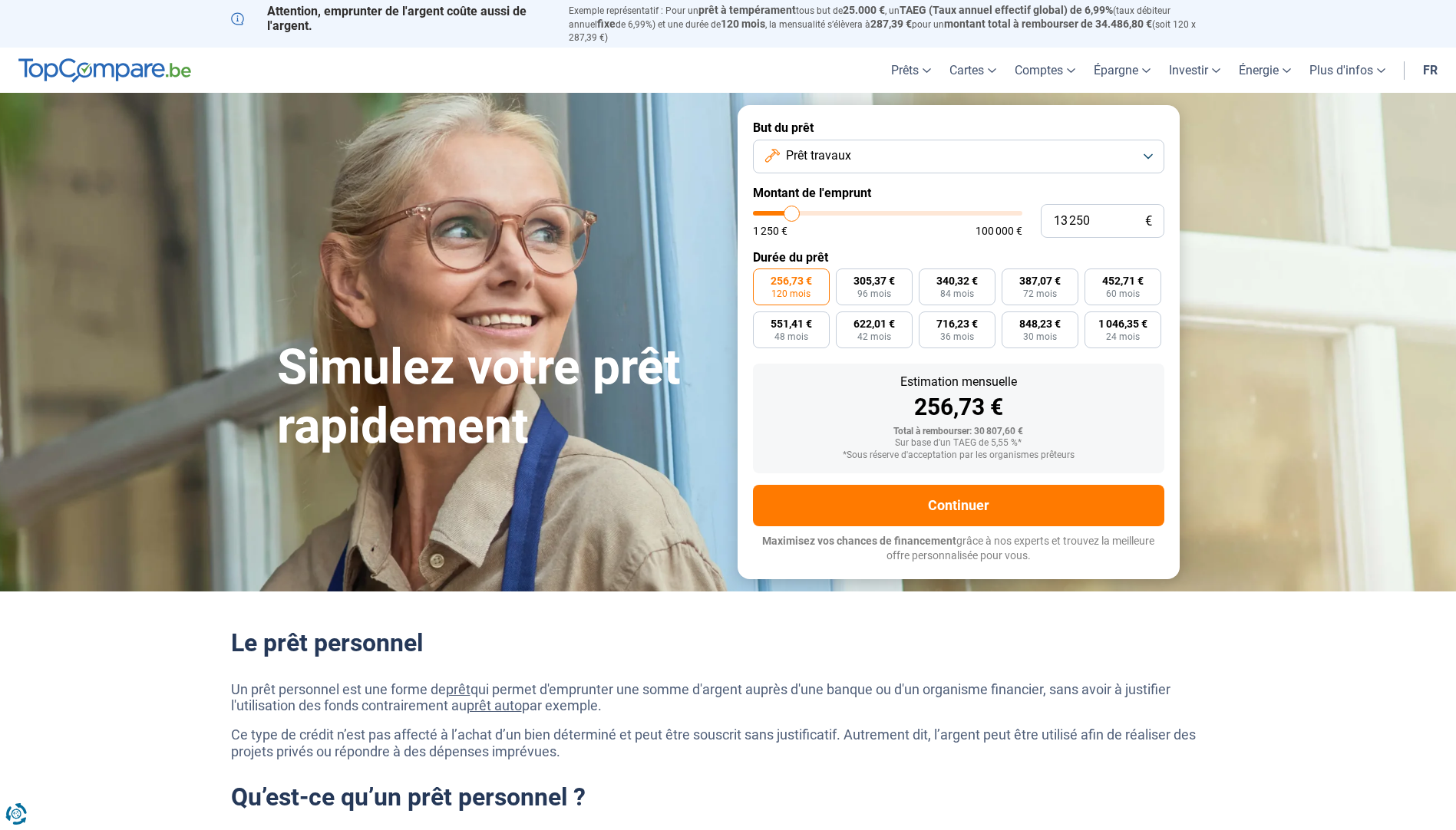
type input "13 000"
type input "13000"
type input "12 500"
type input "12500"
type input "12 000"
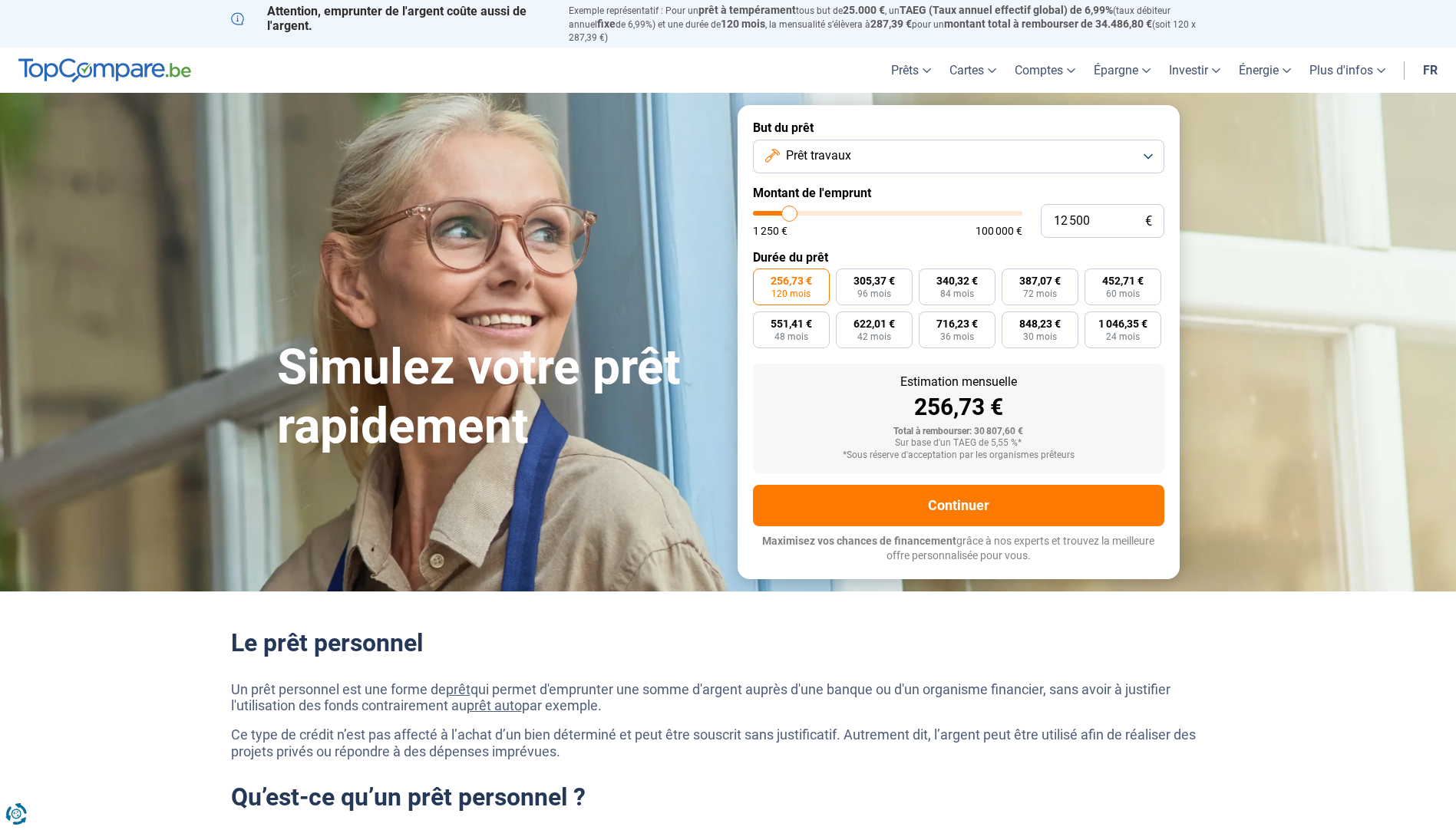
type input "12000"
type input "11 750"
type input "11750"
type input "11 250"
type input "11250"
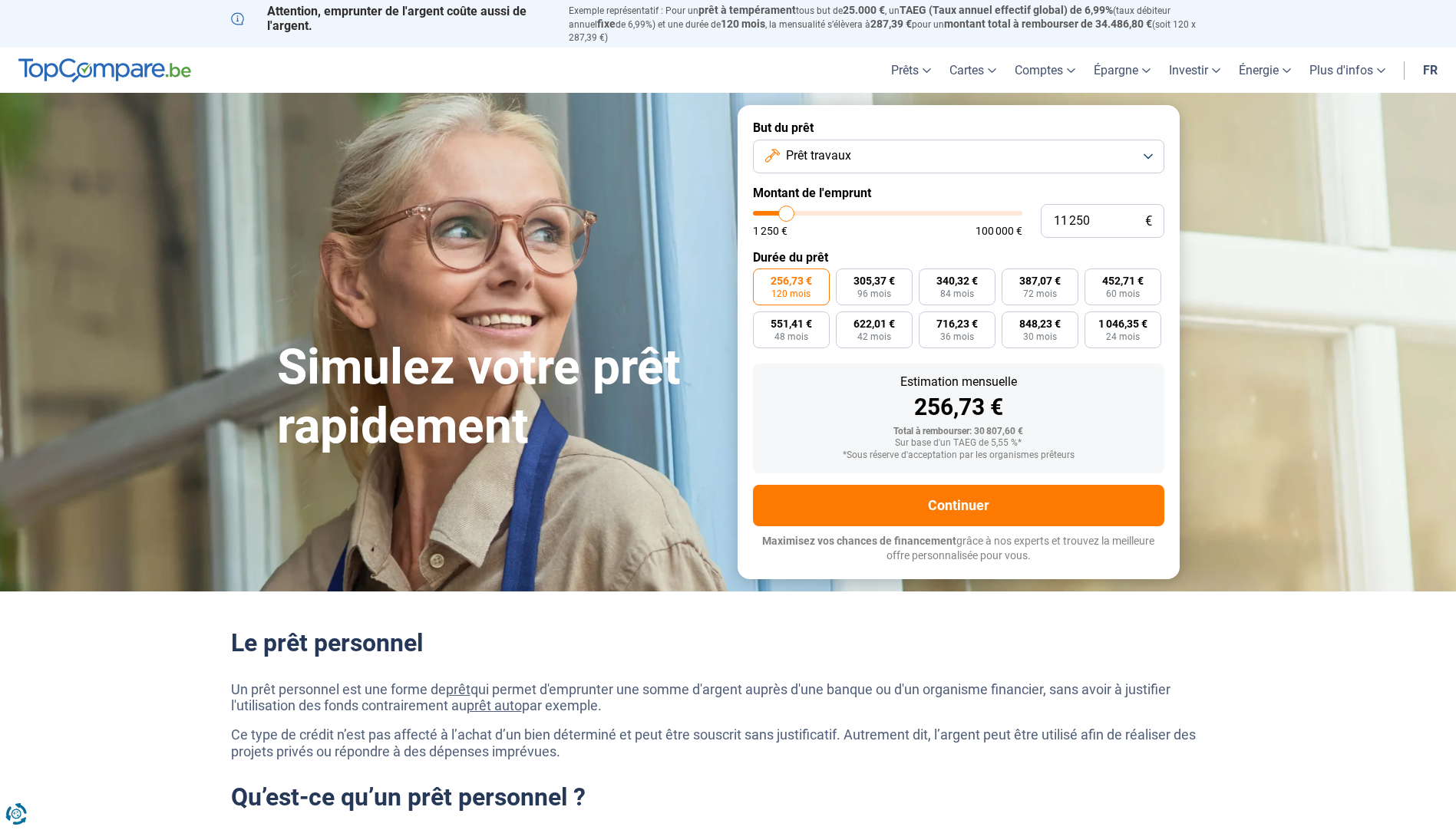
type input "10 500"
type input "10500"
type input "10 250"
type input "10250"
type input "10 000"
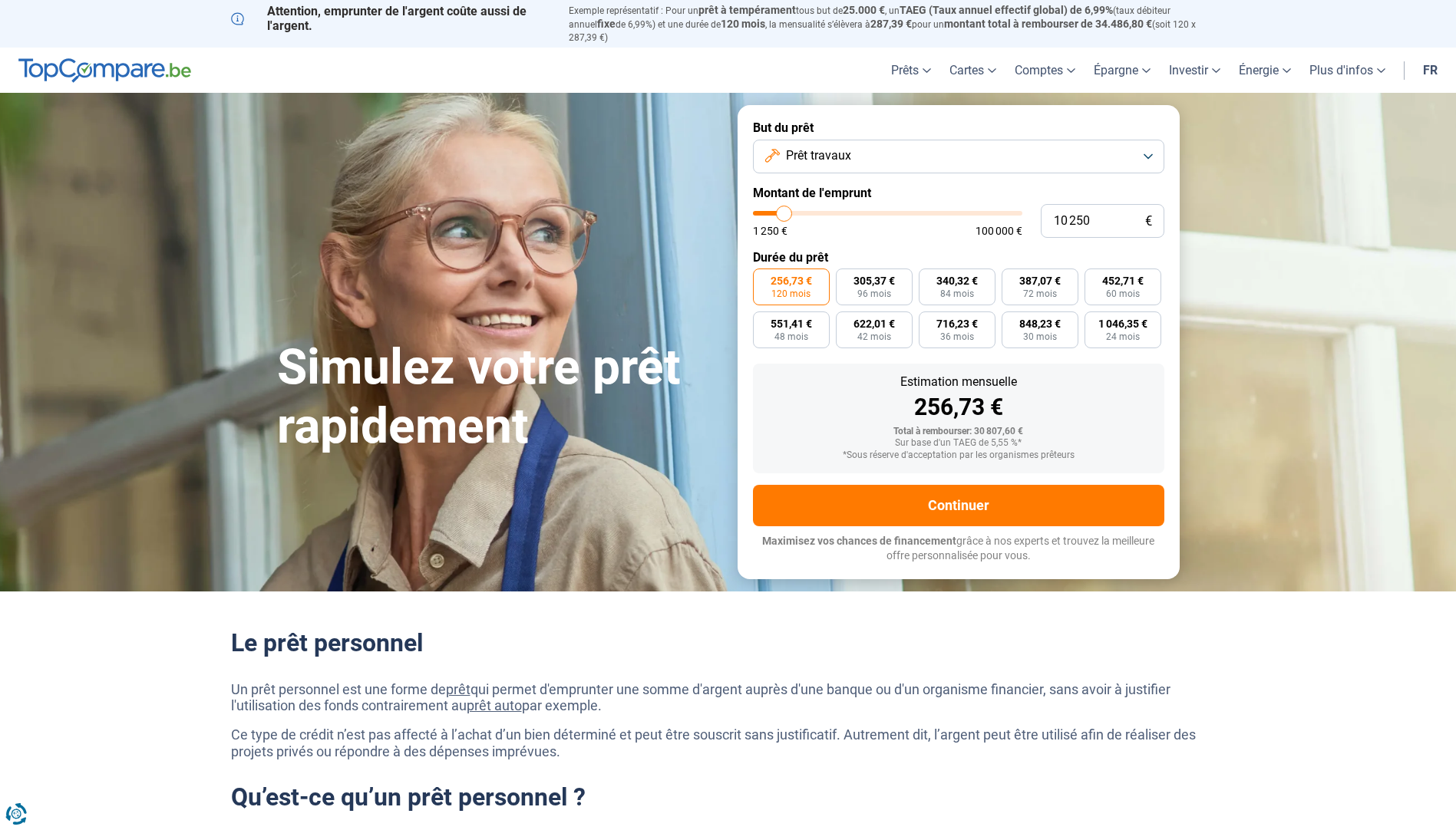
type input "10000"
type input "9 750"
type input "9750"
type input "9 500"
type input "9500"
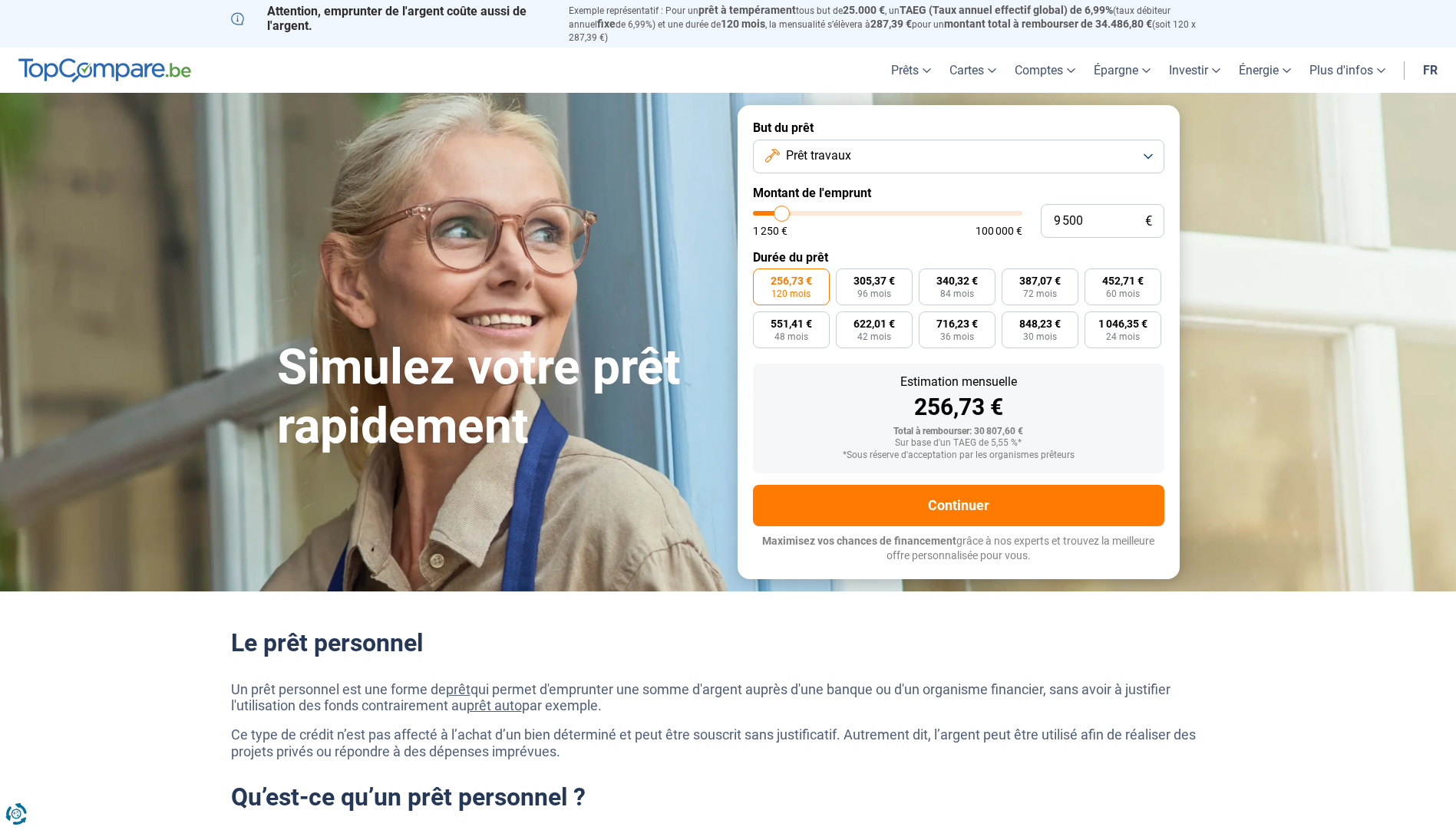
type input "9 000"
type input "9000"
type input "8 750"
type input "8750"
type input "8 500"
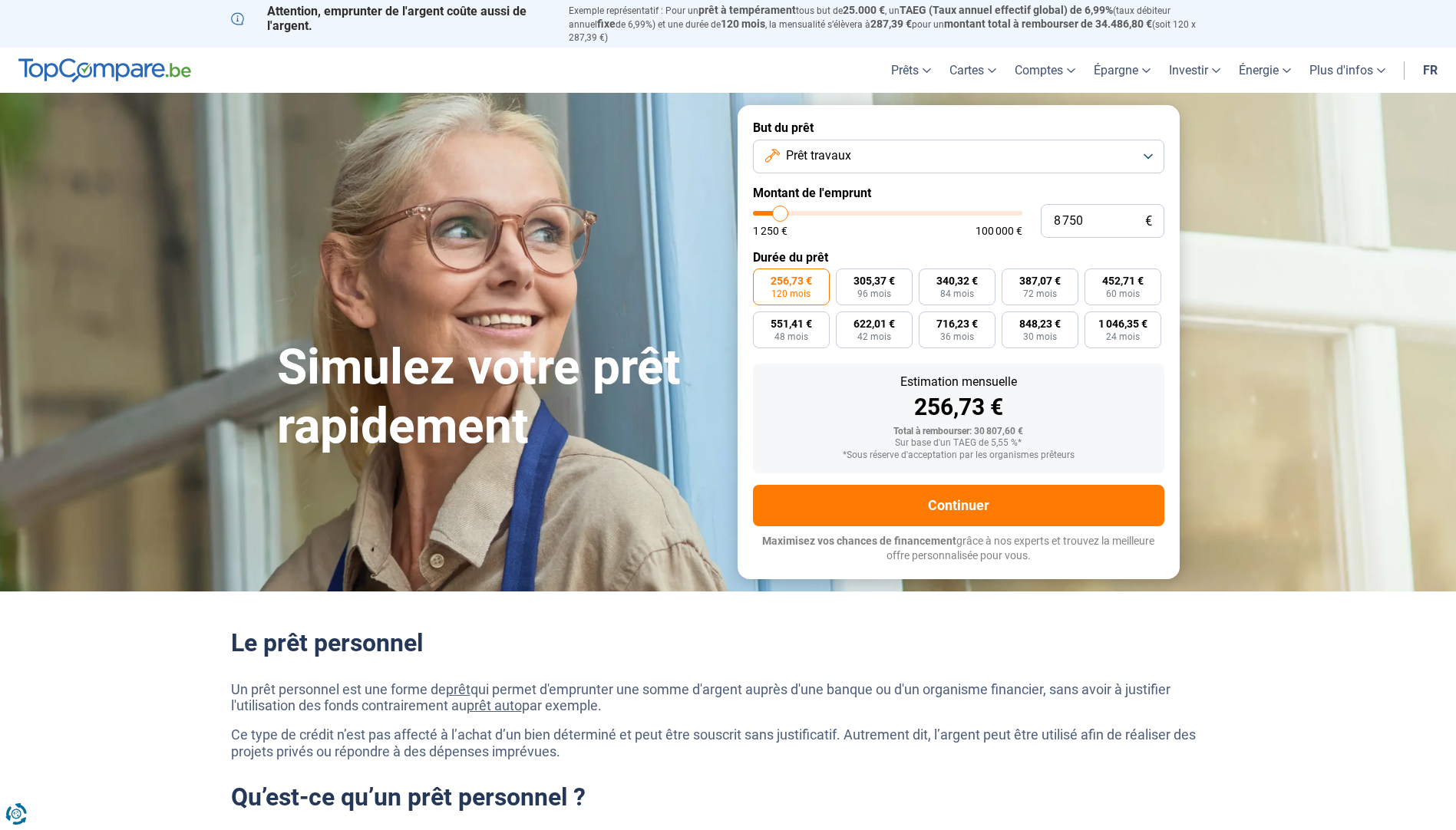
type input "8500"
type input "8 250"
type input "8250"
type input "8 750"
type input "8750"
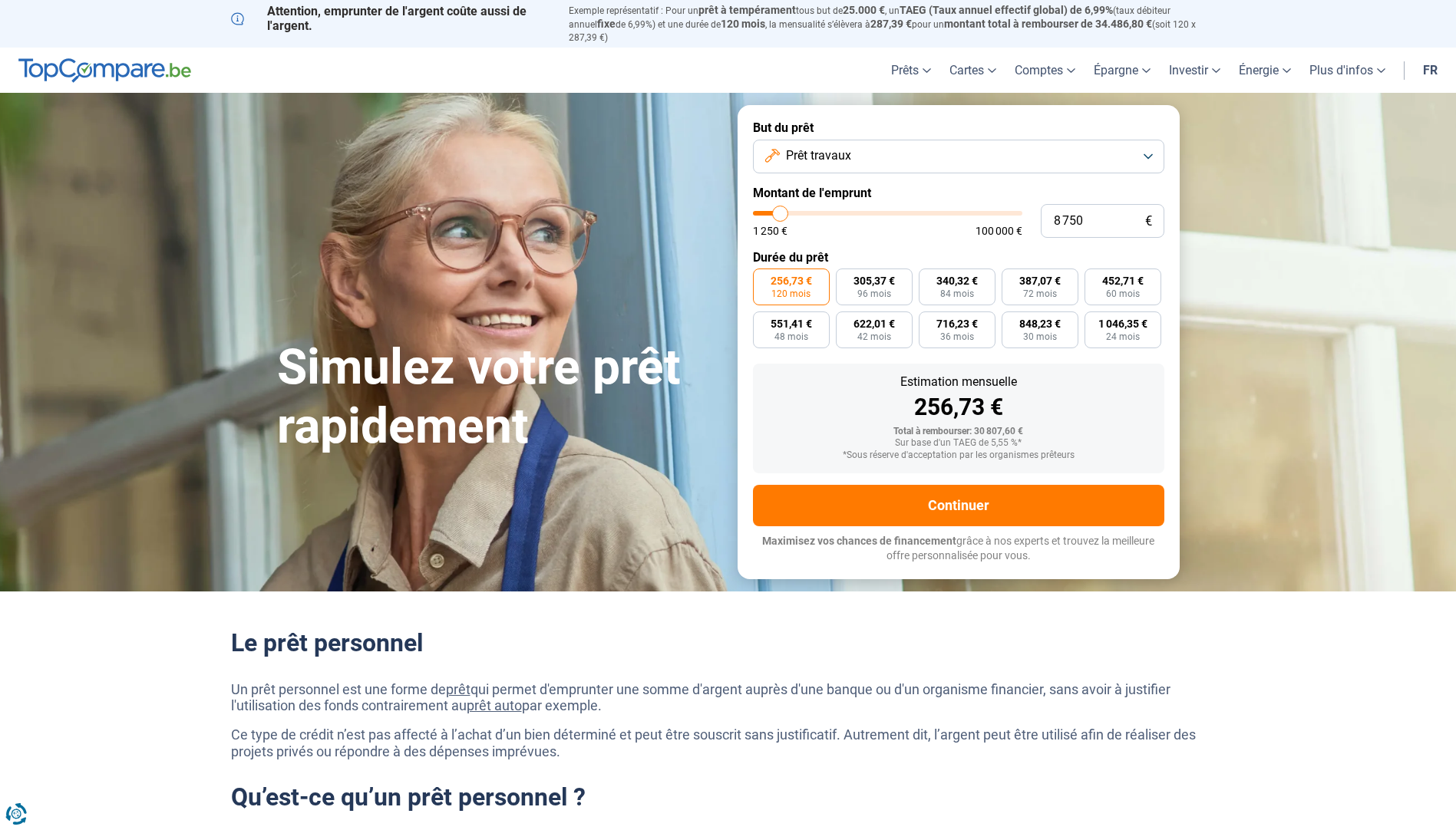
type input "9 000"
type input "9000"
type input "8 750"
type input "8750"
type input "8 500"
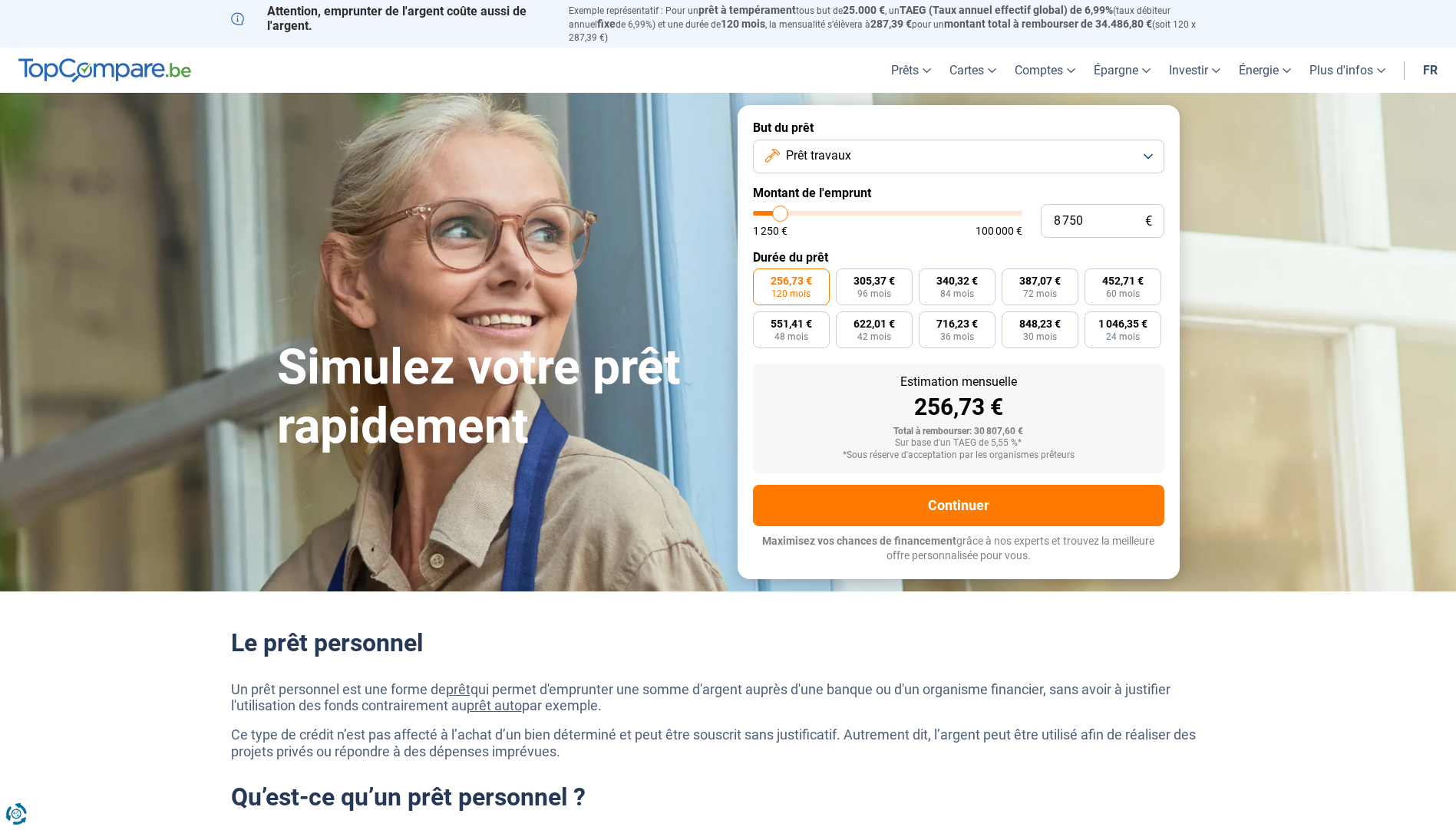
type input "8500"
type input "8 250"
type input "8250"
type input "8 000"
type input "8000"
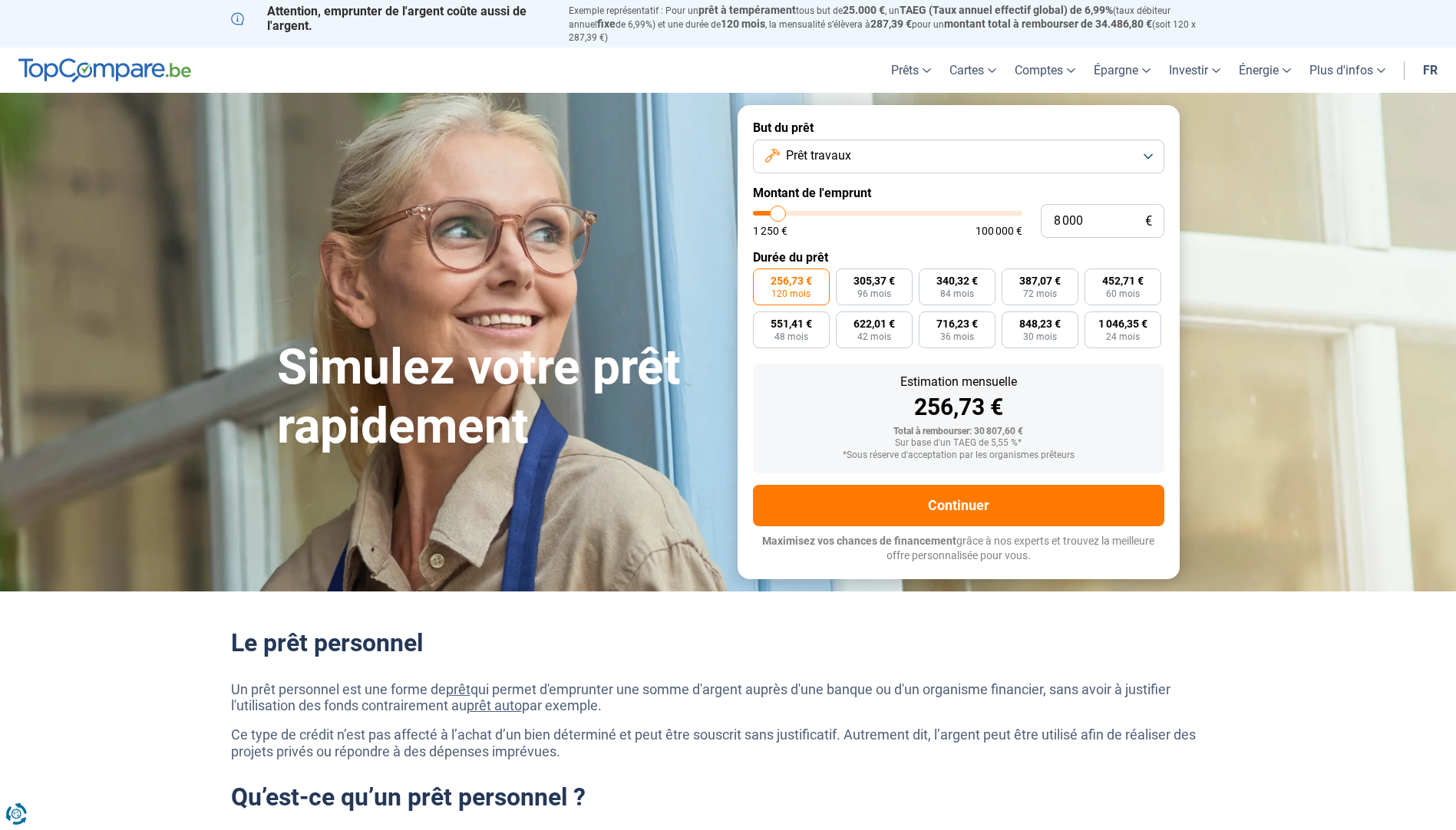
type input "8 250"
type input "8250"
type input "8 500"
type input "8500"
type input "8 250"
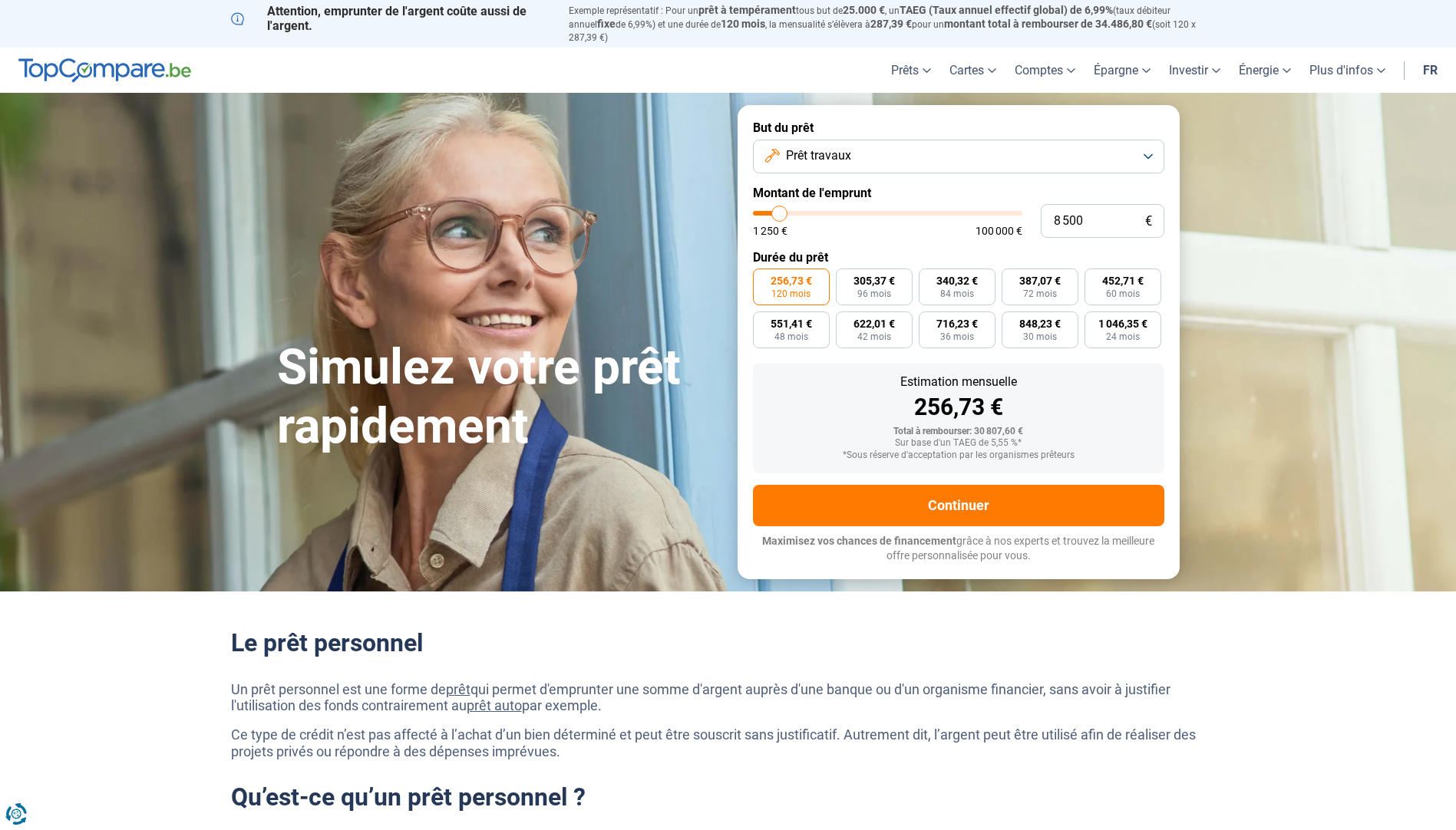
type input "8250"
type input "8 000"
type input "8000"
type input "8 250"
drag, startPoint x: 815, startPoint y: 204, endPoint x: 779, endPoint y: 206, distance: 36.1
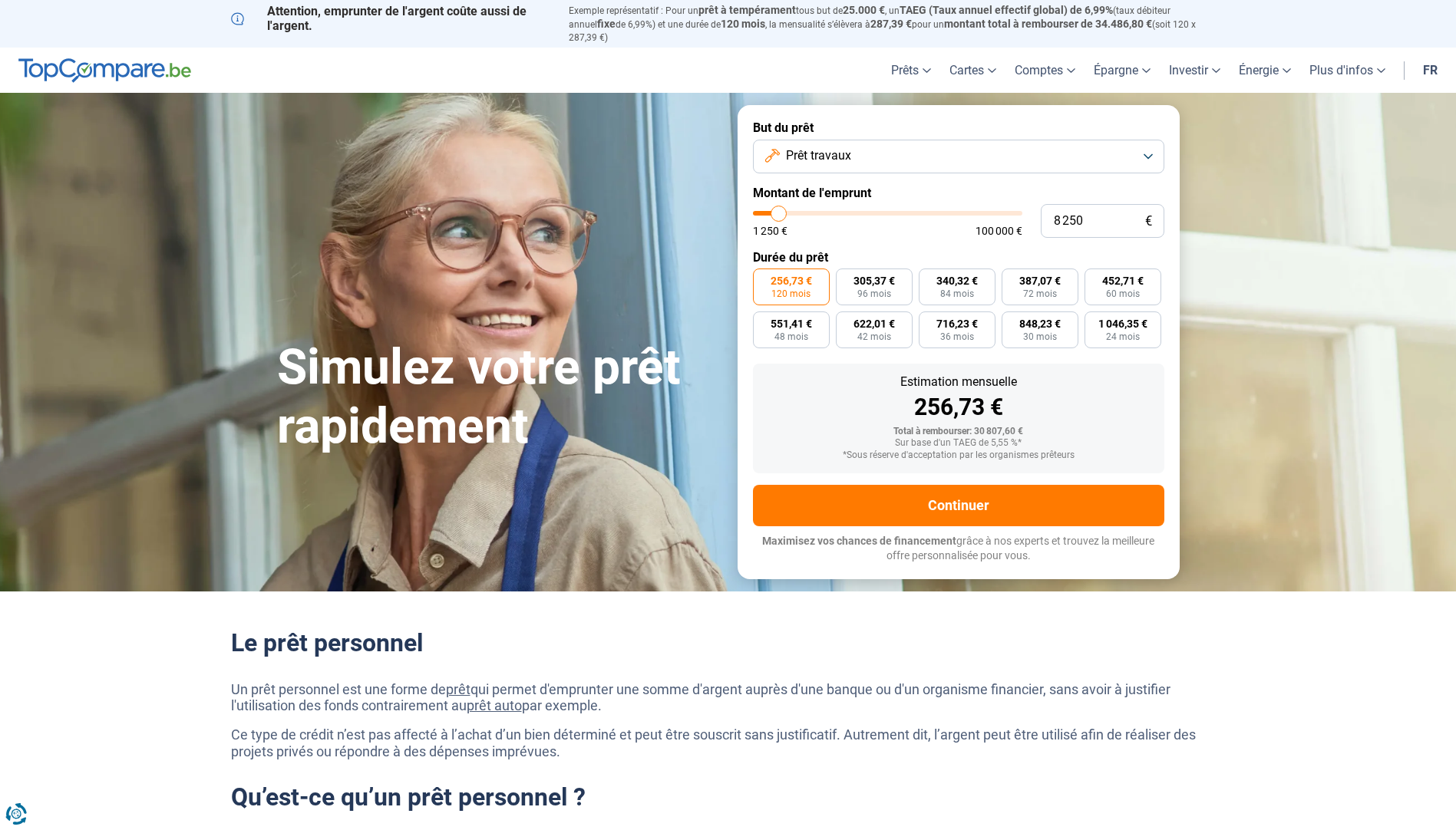
type input "8250"
click at [779, 211] on input "range" at bounding box center [887, 212] width 270 height 4
radio input "true"
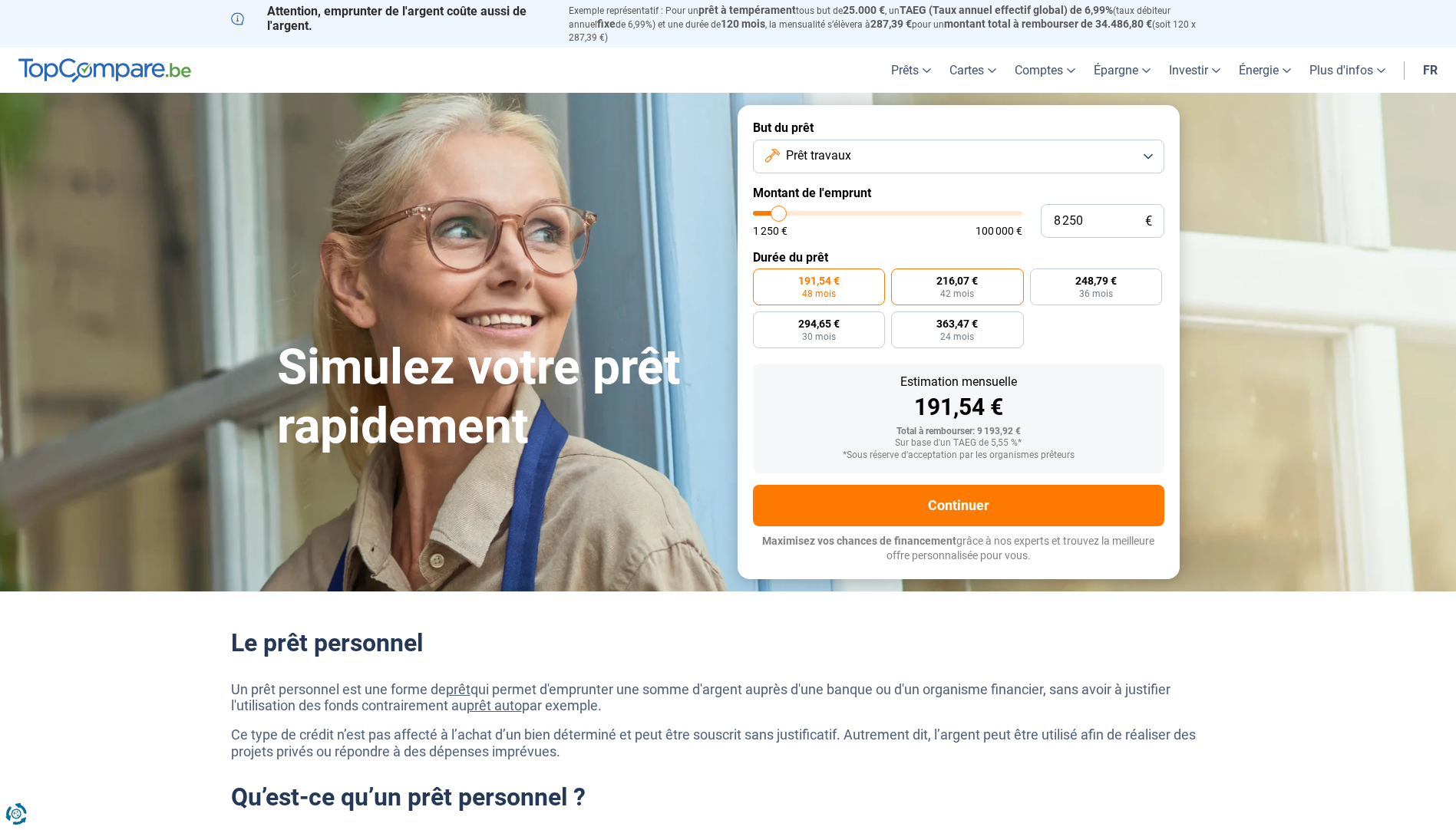
click at [972, 289] on span "42 mois" at bounding box center [957, 294] width 34 height 10
click at [901, 278] on input "216,07 € 42 mois" at bounding box center [896, 274] width 10 height 10
radio input "true"
click at [1111, 289] on span "36 mois" at bounding box center [1096, 294] width 34 height 10
click at [1040, 278] on input "248,79 € 36 mois" at bounding box center [1035, 274] width 10 height 10
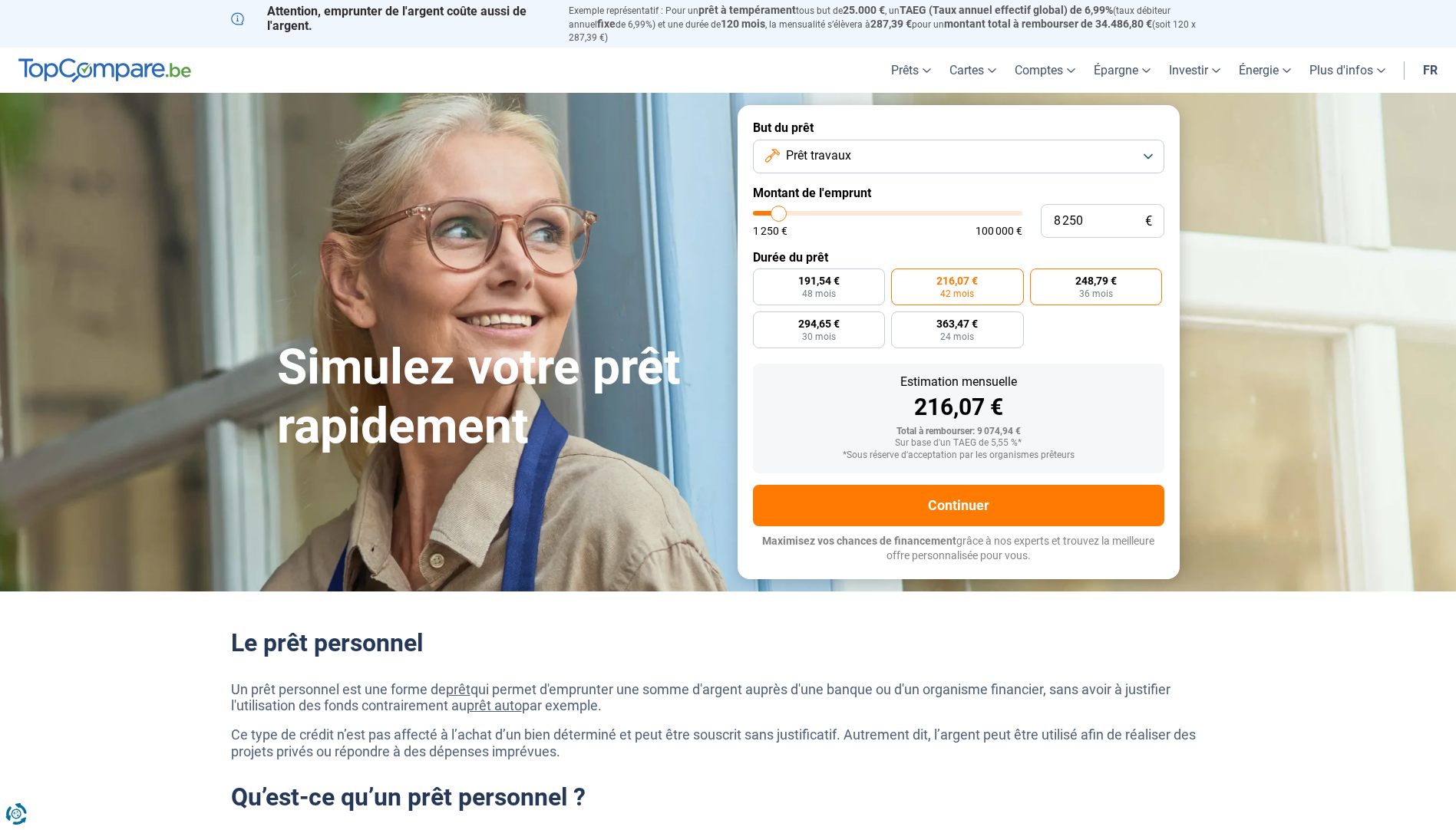
radio input "true"
click at [986, 283] on label "216,07 € 42 mois" at bounding box center [957, 287] width 133 height 37
click at [901, 278] on input "216,07 € 42 mois" at bounding box center [896, 274] width 10 height 10
radio input "true"
click at [1152, 148] on button "Prêt travaux" at bounding box center [958, 156] width 411 height 34
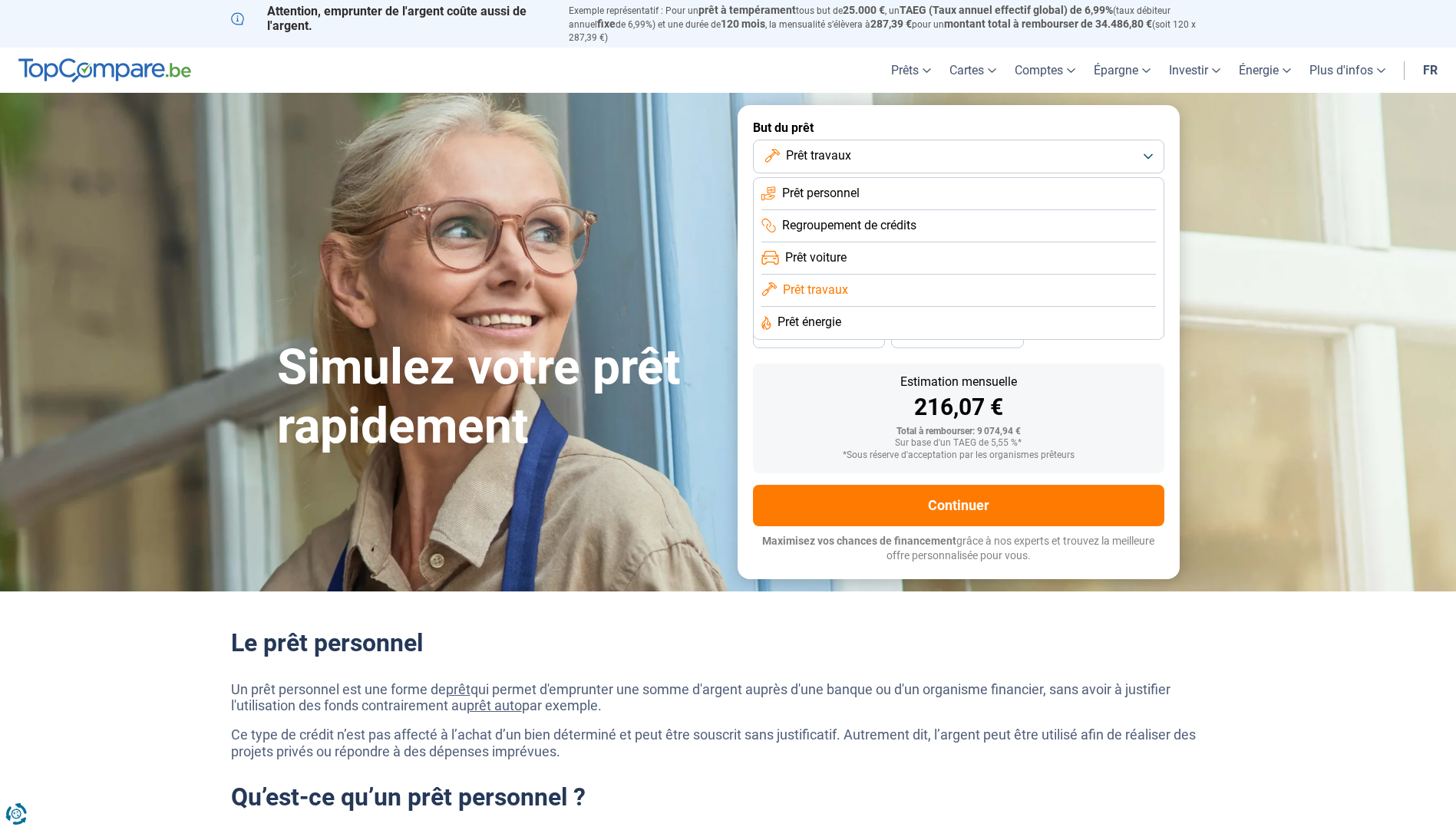
click at [833, 185] on span "Prêt personnel" at bounding box center [821, 193] width 78 height 17
